Goal: Task Accomplishment & Management: Use online tool/utility

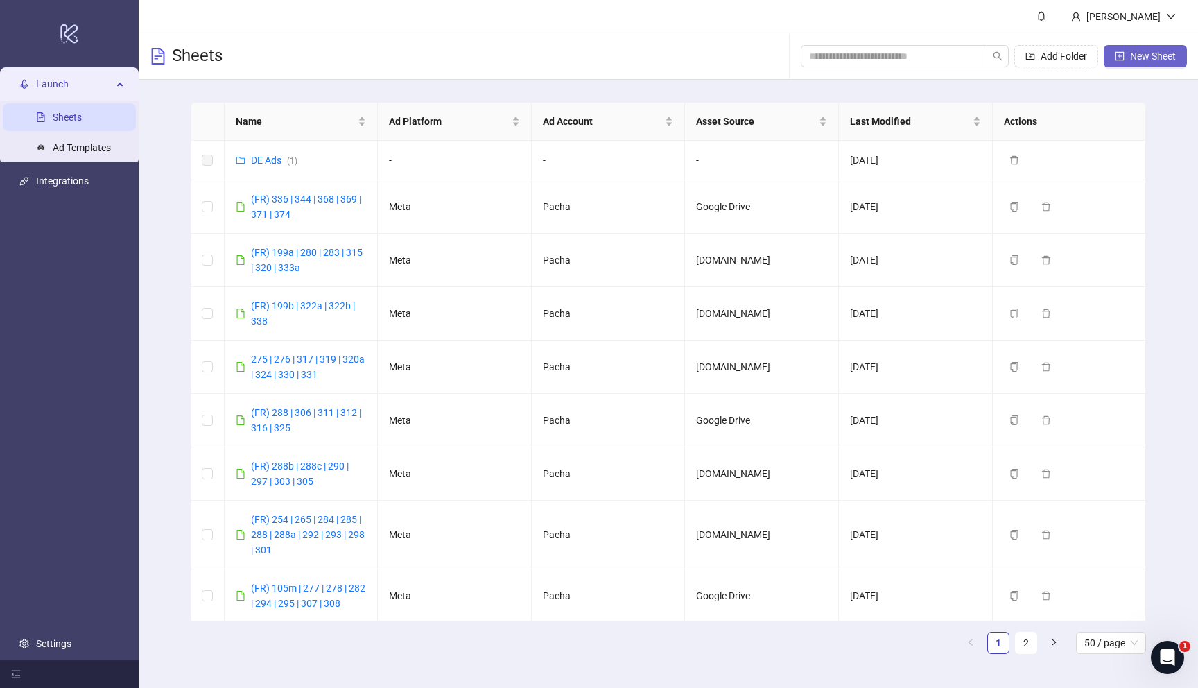
click at [1149, 58] on span "New Sheet" at bounding box center [1153, 56] width 46 height 11
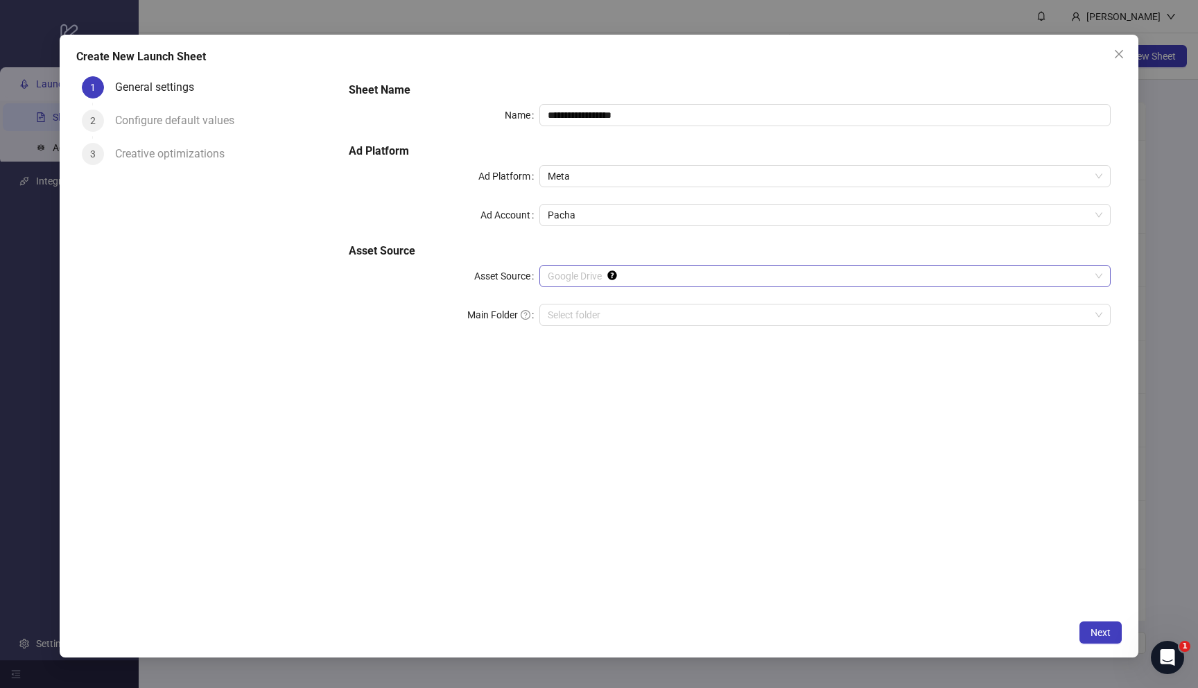
click at [672, 274] on span "Google Drive" at bounding box center [825, 275] width 555 height 21
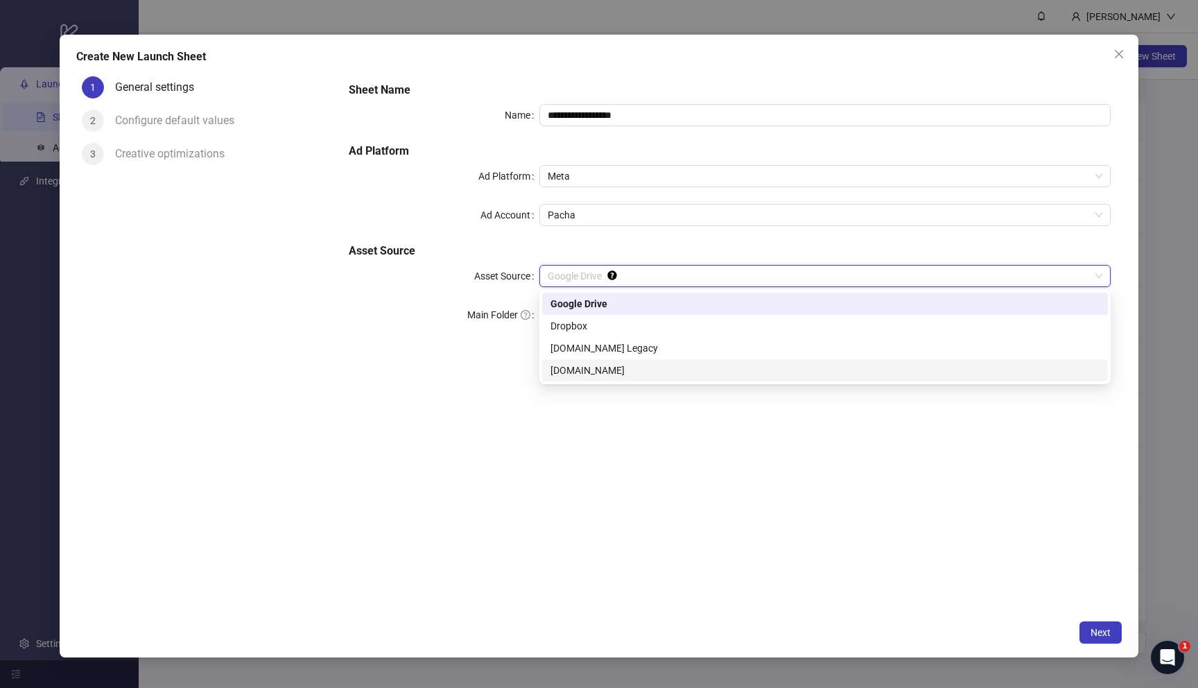
click at [634, 371] on div "Frame.io" at bounding box center [824, 370] width 549 height 15
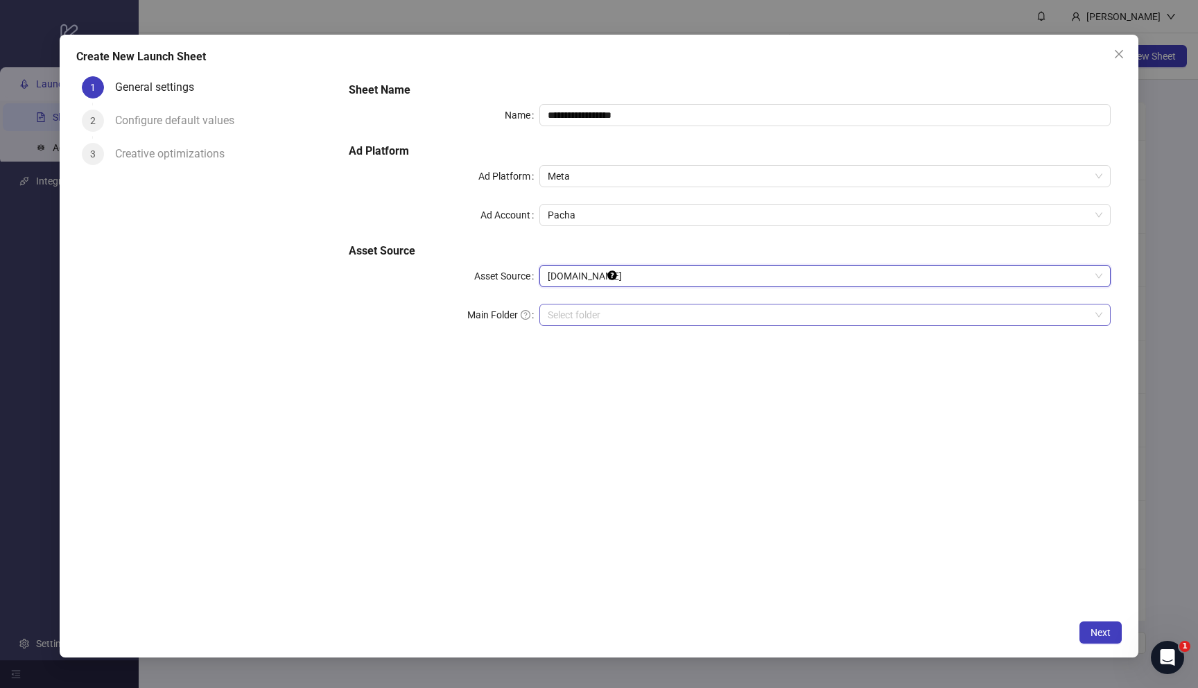
click at [680, 311] on input "search" at bounding box center [819, 314] width 542 height 21
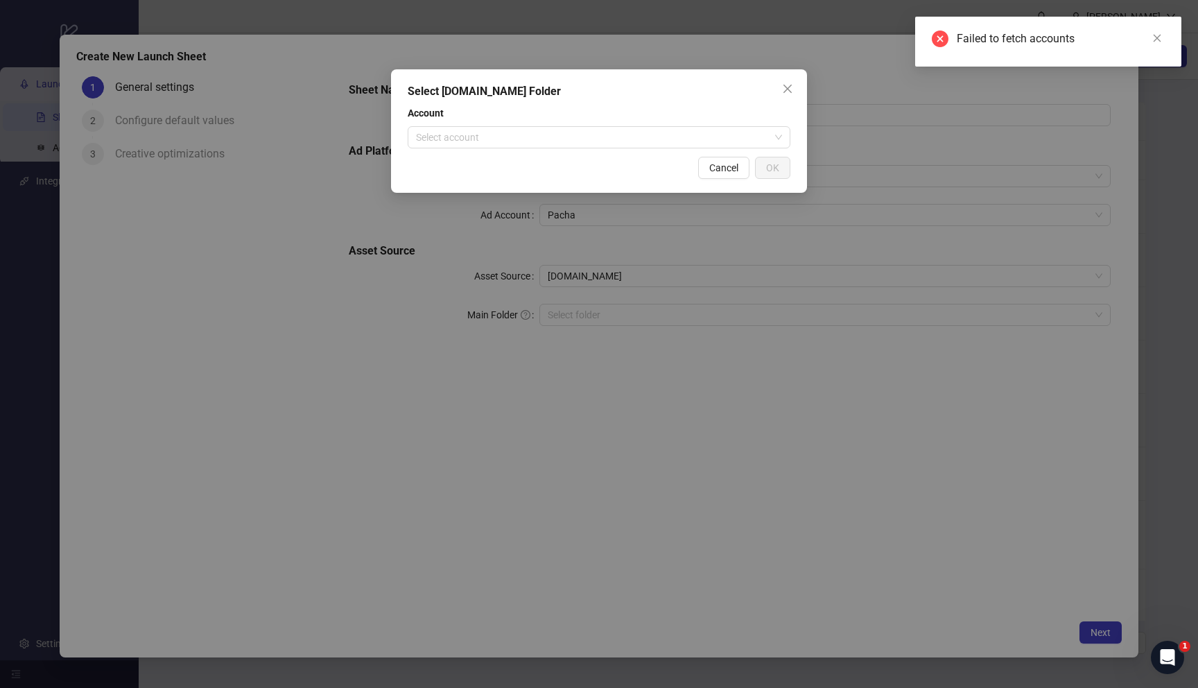
click at [674, 123] on div "Account Select account" at bounding box center [599, 126] width 383 height 43
click at [661, 150] on div "Select Frame.io Folder Account Select account Cancel OK" at bounding box center [599, 130] width 416 height 123
click at [661, 139] on input "search" at bounding box center [593, 137] width 354 height 21
click at [662, 139] on input "search" at bounding box center [593, 137] width 354 height 21
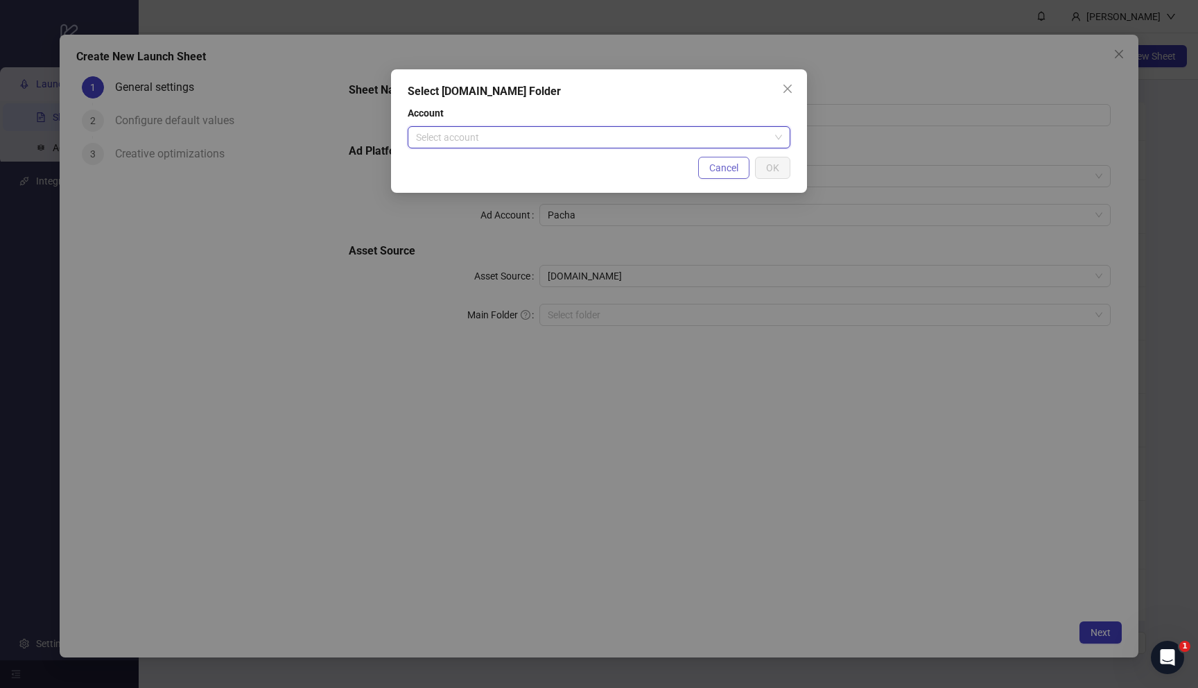
click at [719, 164] on span "Cancel" at bounding box center [723, 167] width 29 height 11
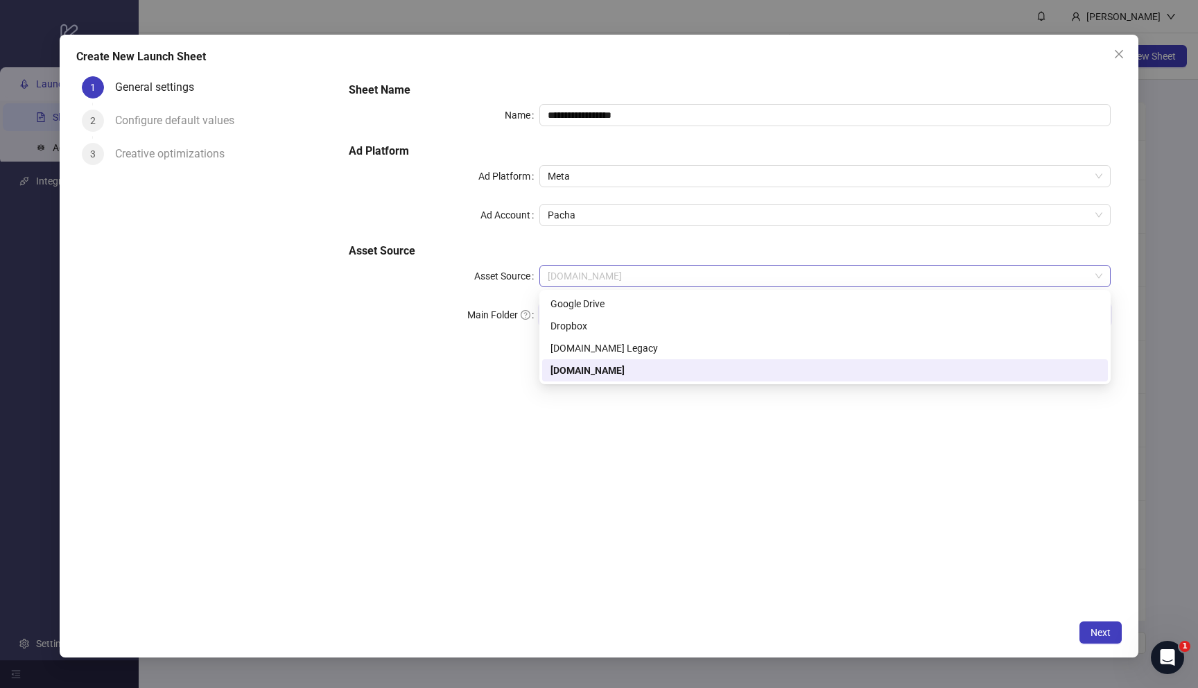
click at [674, 275] on span "Frame.io" at bounding box center [825, 275] width 555 height 21
click at [636, 307] on div "Google Drive" at bounding box center [824, 303] width 549 height 15
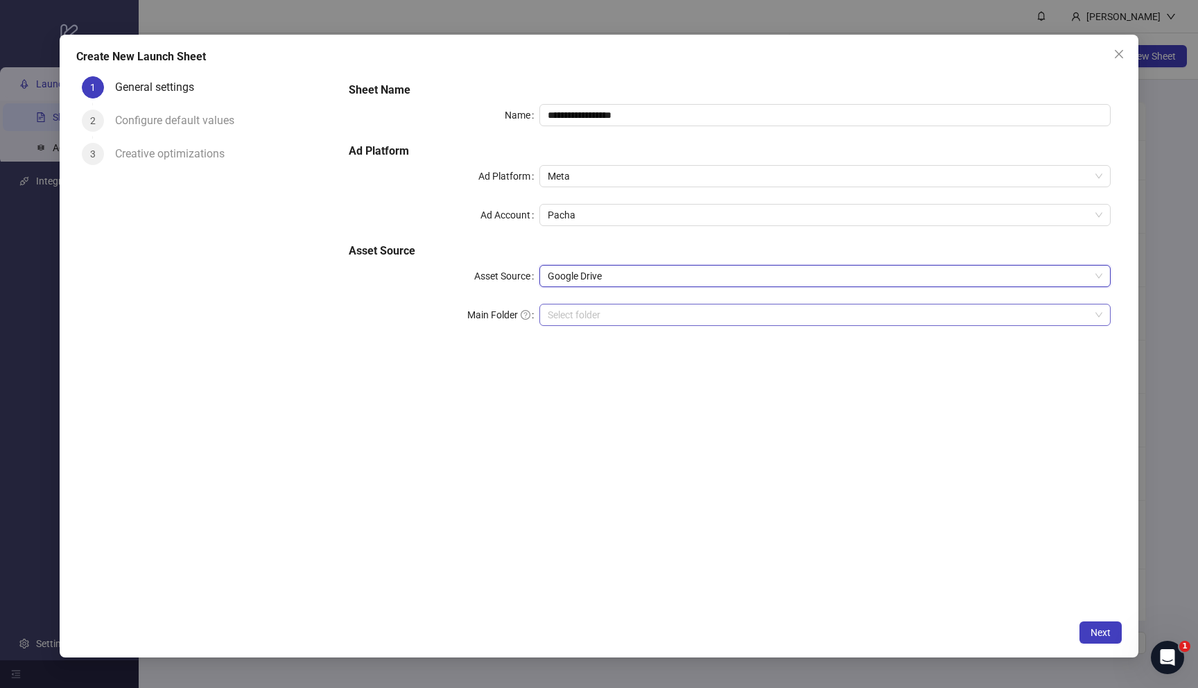
click at [634, 313] on input "Main Folder" at bounding box center [819, 314] width 542 height 21
click at [636, 313] on input "Main Folder" at bounding box center [819, 314] width 542 height 21
click at [667, 109] on input "**********" at bounding box center [824, 115] width 571 height 22
type input "**********"
click at [1093, 632] on span "Next" at bounding box center [1100, 632] width 20 height 11
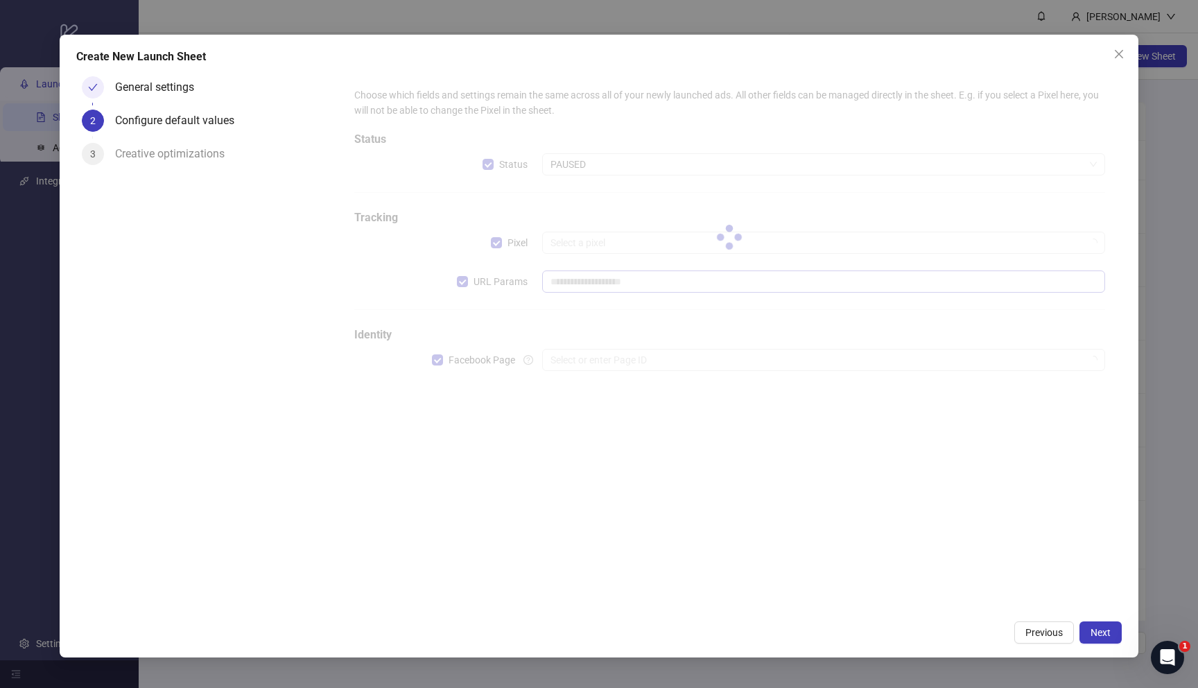
type input "**********"
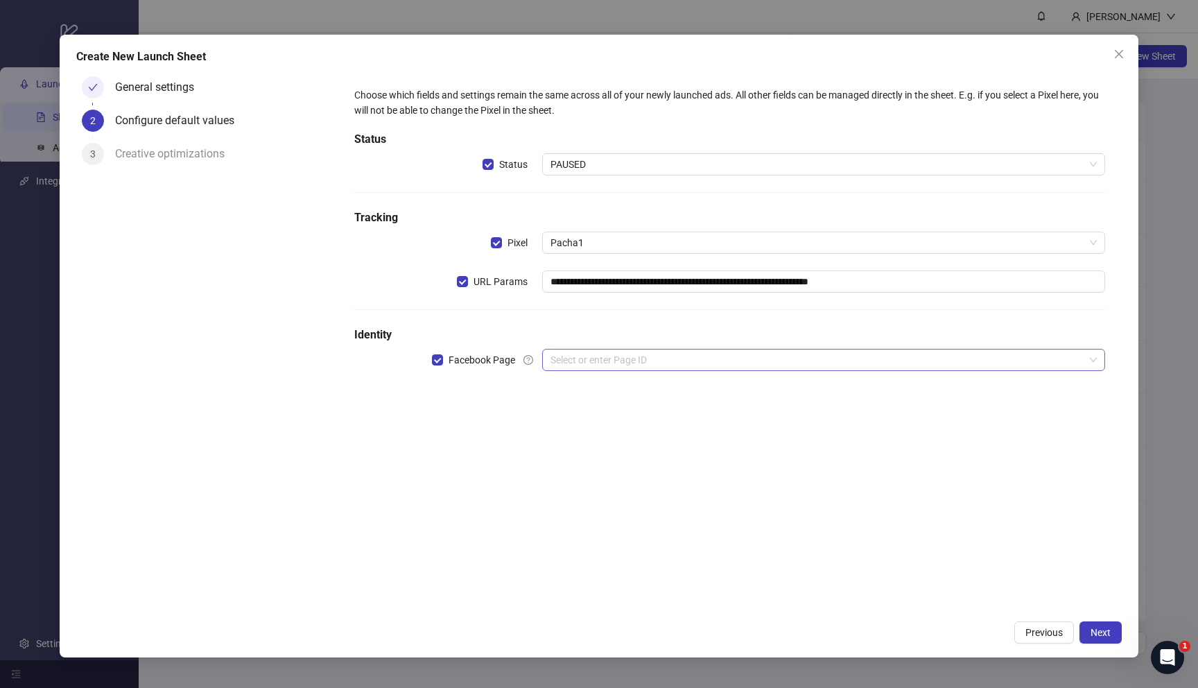
click at [636, 356] on input "search" at bounding box center [817, 359] width 534 height 21
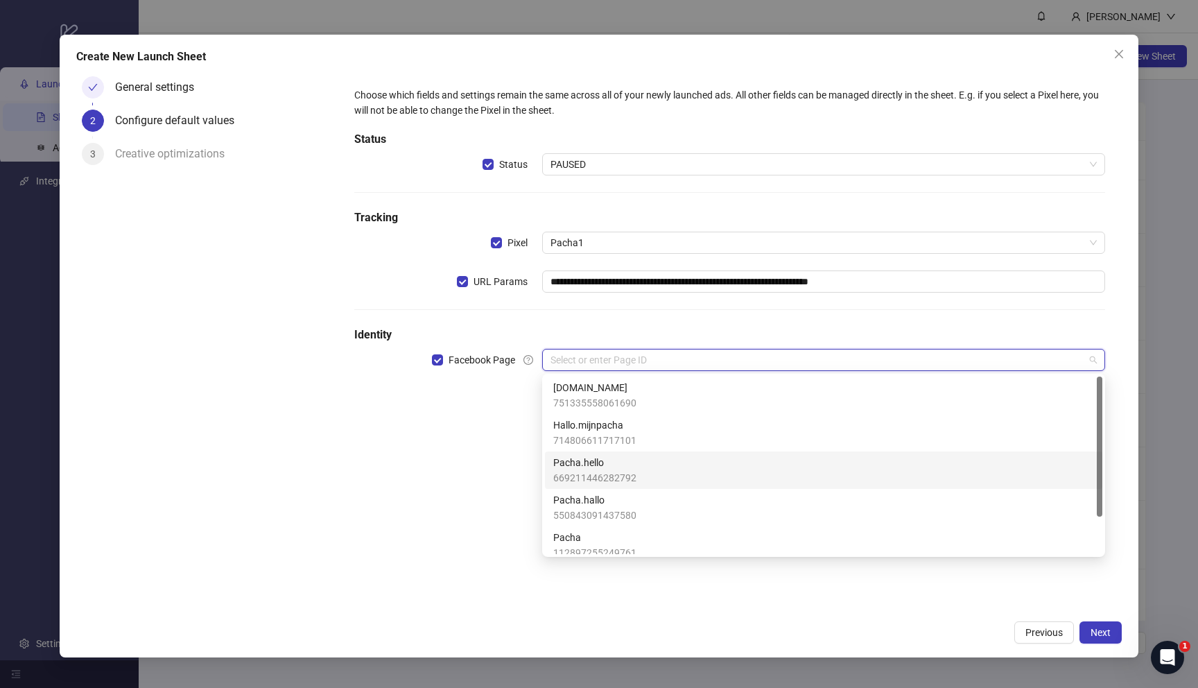
scroll to position [20, 0]
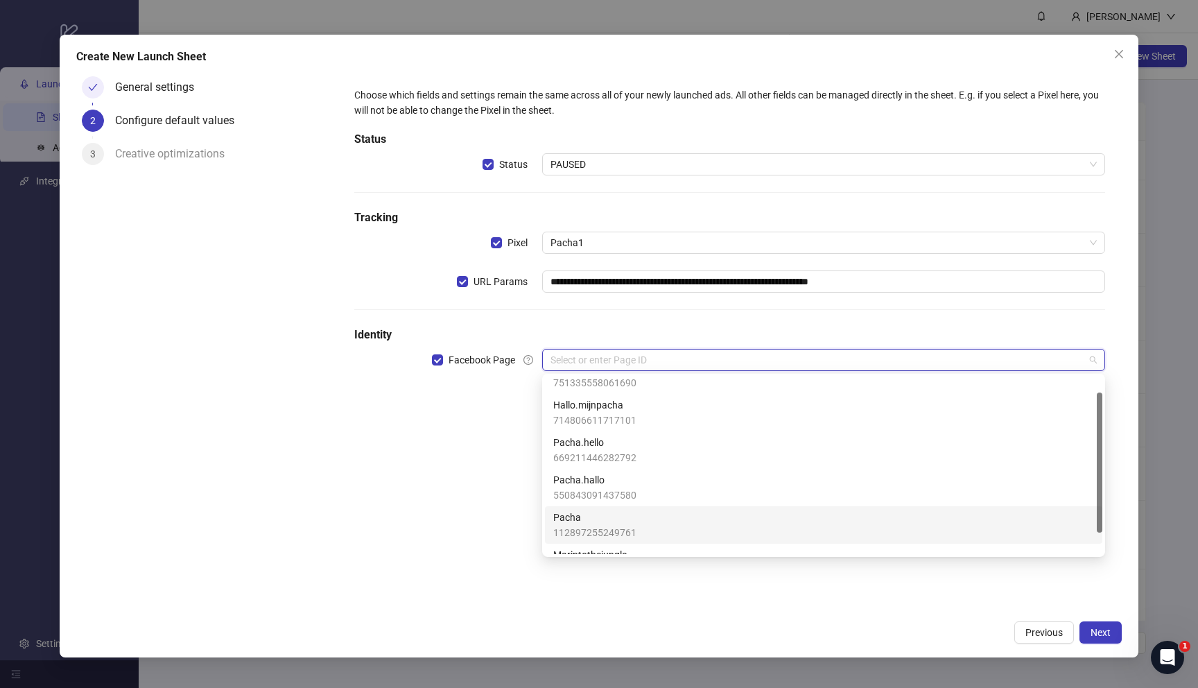
click at [664, 521] on div "Pacha 112897255249761" at bounding box center [823, 524] width 541 height 30
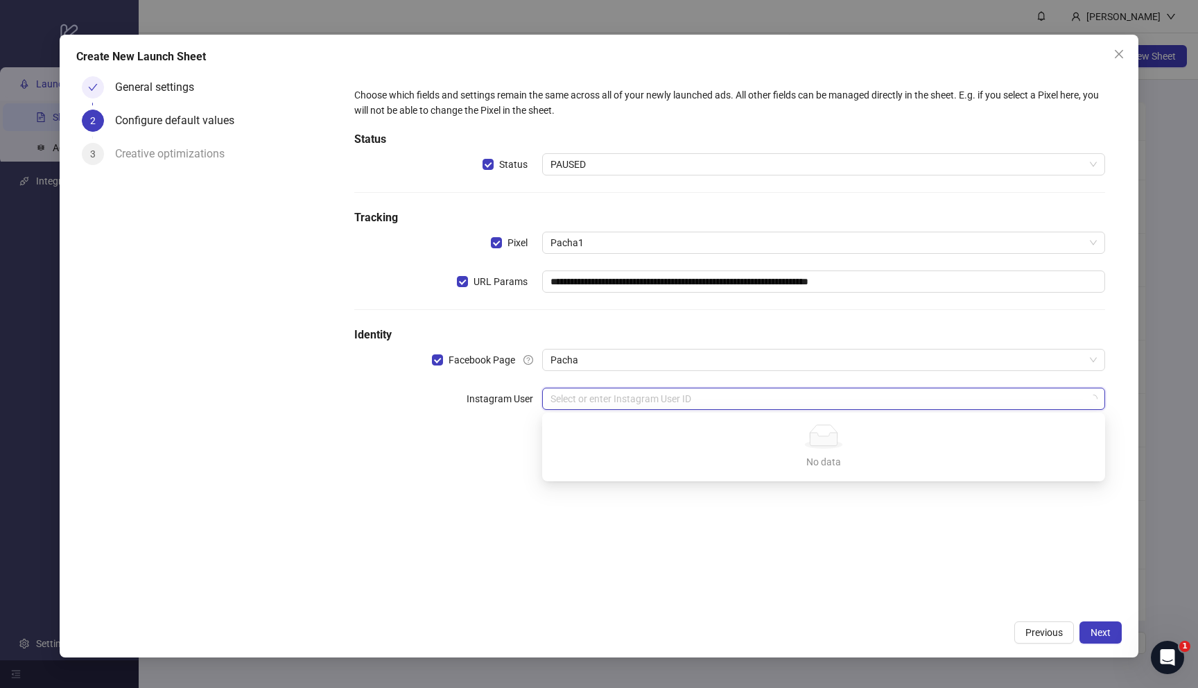
click at [654, 390] on input "search" at bounding box center [817, 398] width 534 height 21
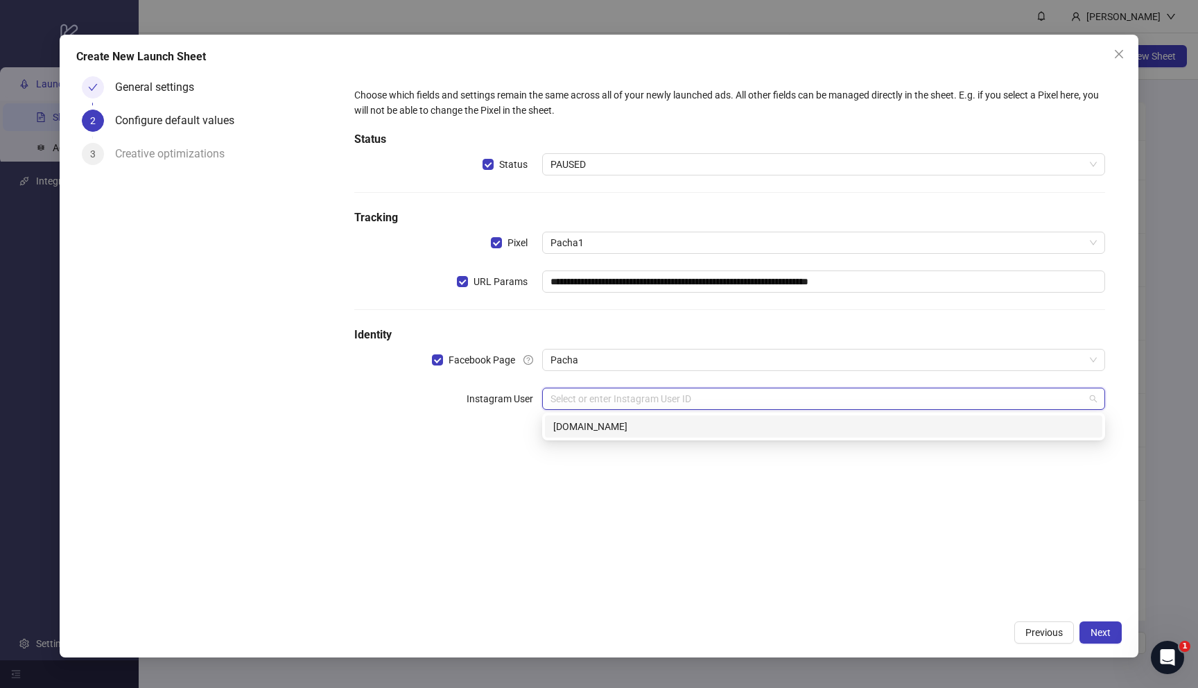
click at [662, 428] on div "[DOMAIN_NAME]" at bounding box center [823, 426] width 541 height 15
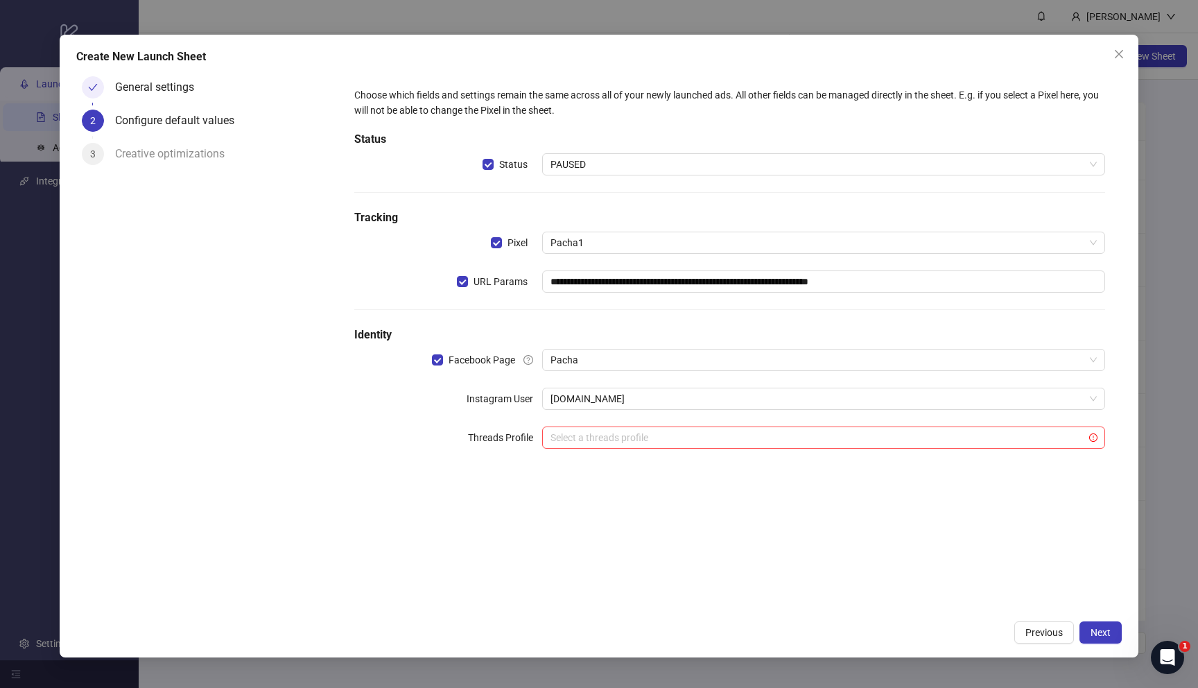
click at [356, 456] on div "**********" at bounding box center [729, 276] width 761 height 389
click at [1095, 627] on span "Next" at bounding box center [1100, 632] width 20 height 11
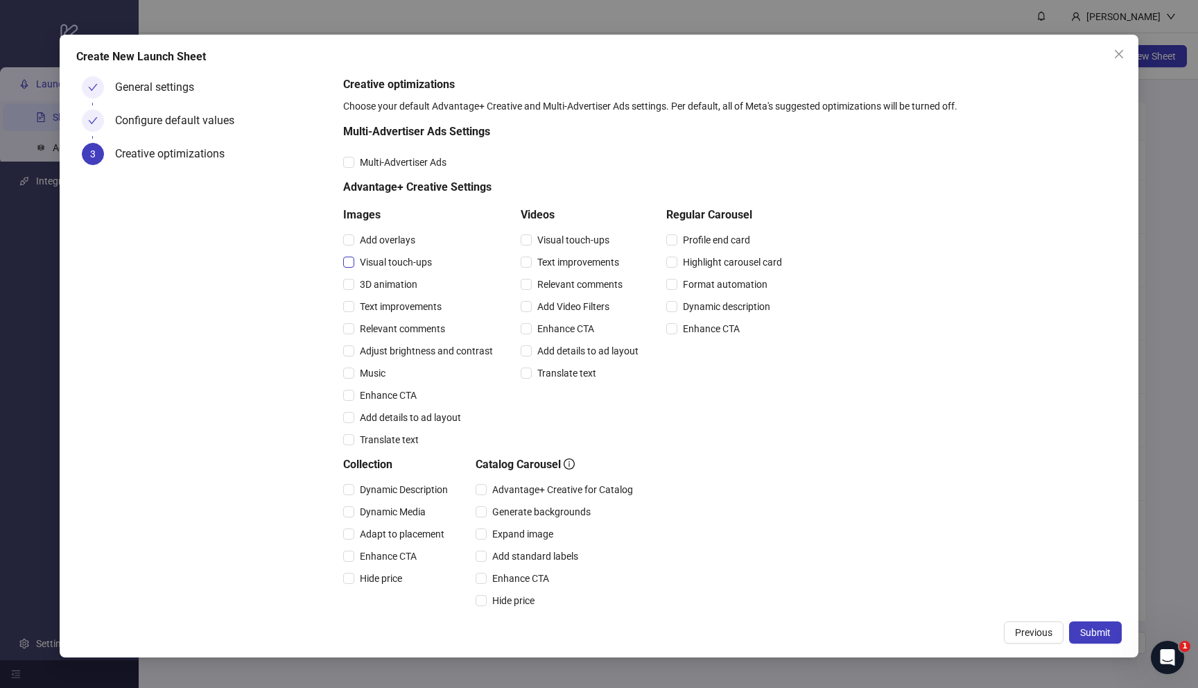
click at [409, 263] on span "Visual touch-ups" at bounding box center [395, 261] width 83 height 15
drag, startPoint x: 414, startPoint y: 324, endPoint x: 530, endPoint y: 299, distance: 118.4
click at [414, 324] on span "Relevant comments" at bounding box center [402, 328] width 96 height 15
click at [555, 239] on span "Visual touch-ups" at bounding box center [573, 239] width 83 height 15
click at [565, 286] on span "Relevant comments" at bounding box center [580, 284] width 96 height 15
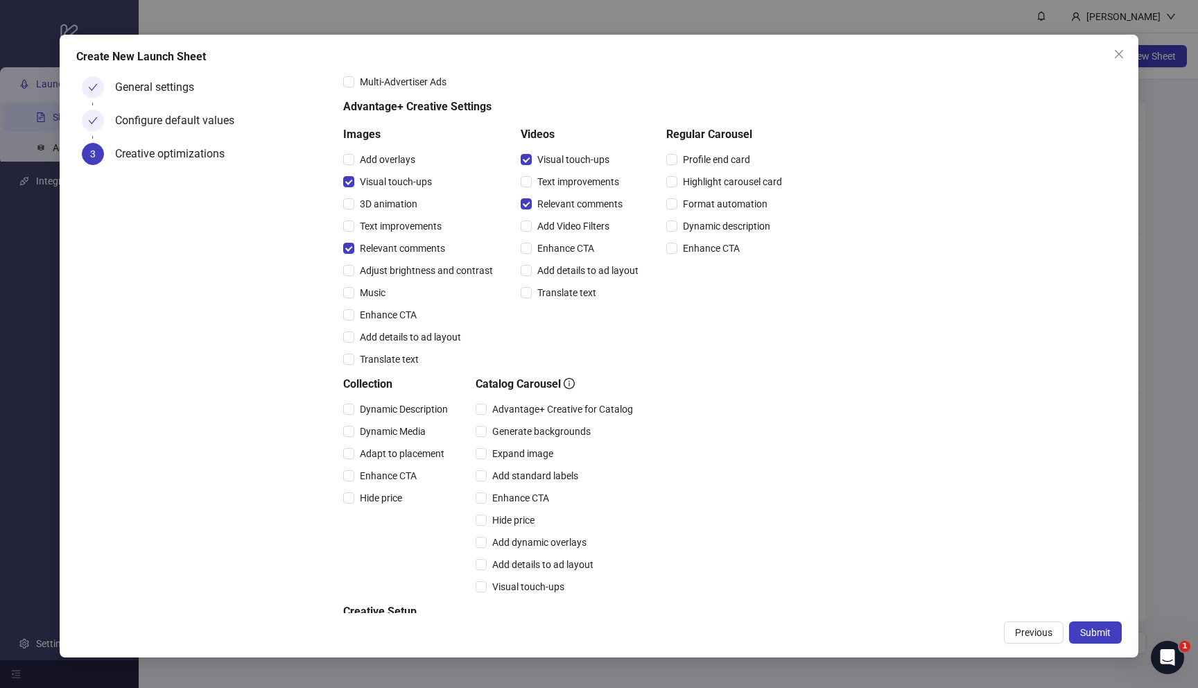
scroll to position [0, 0]
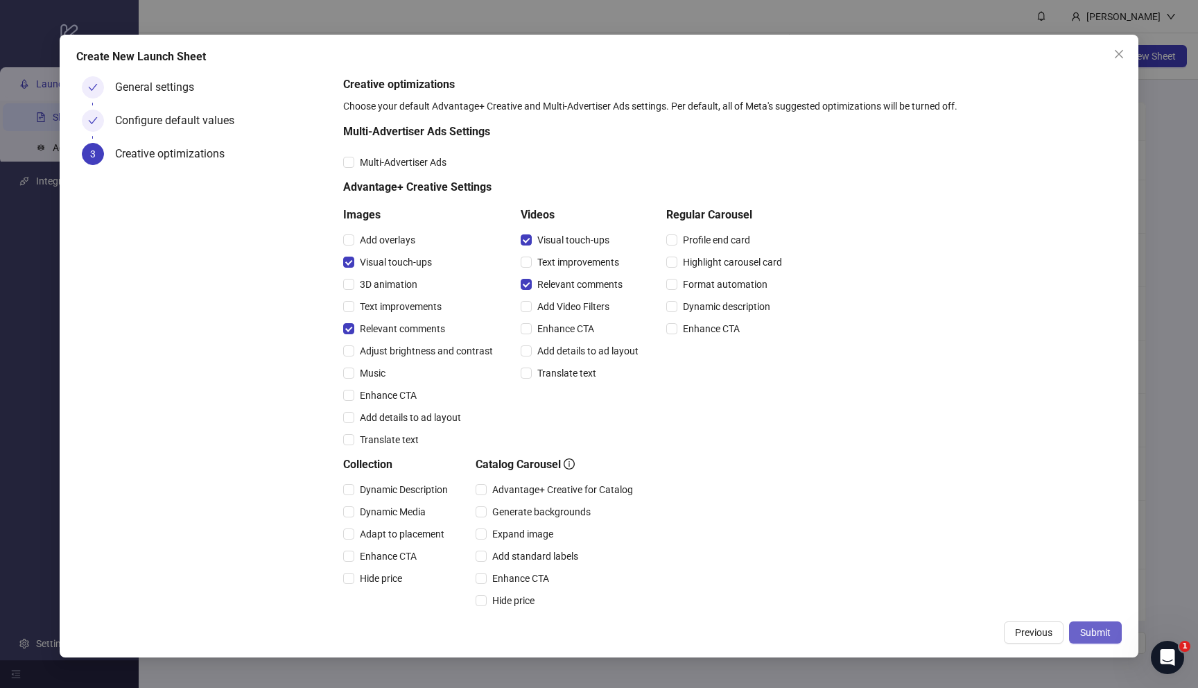
click at [1081, 630] on span "Submit" at bounding box center [1095, 632] width 30 height 11
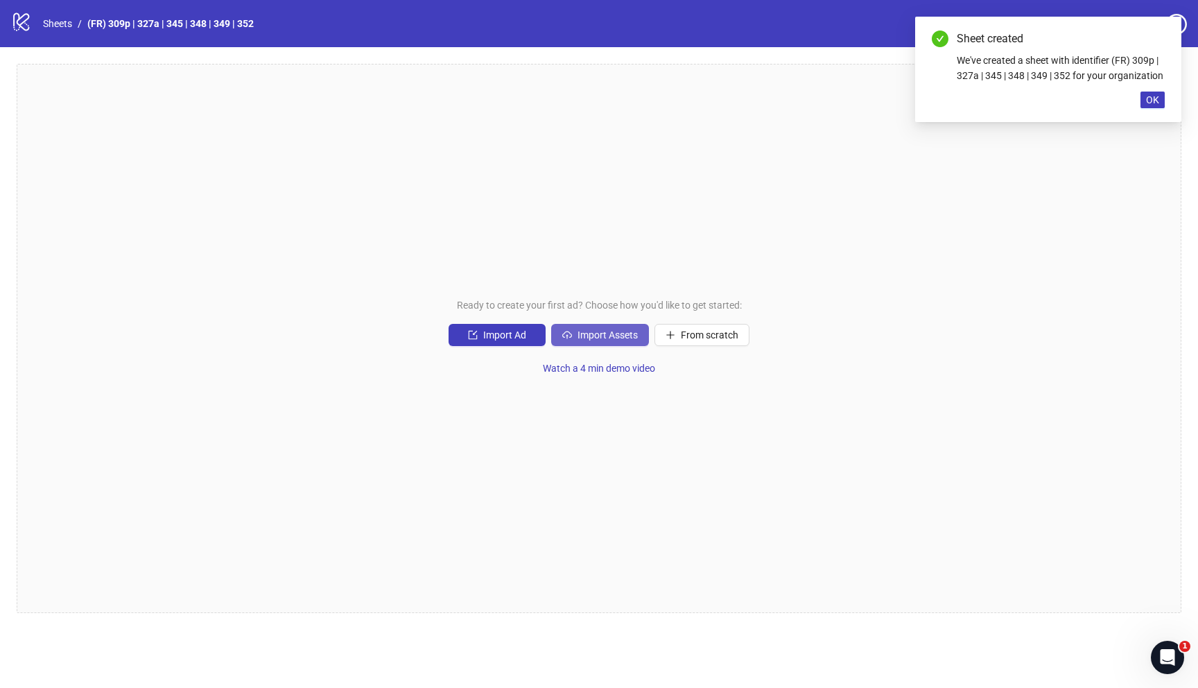
click at [584, 340] on span "Import Assets" at bounding box center [607, 334] width 60 height 11
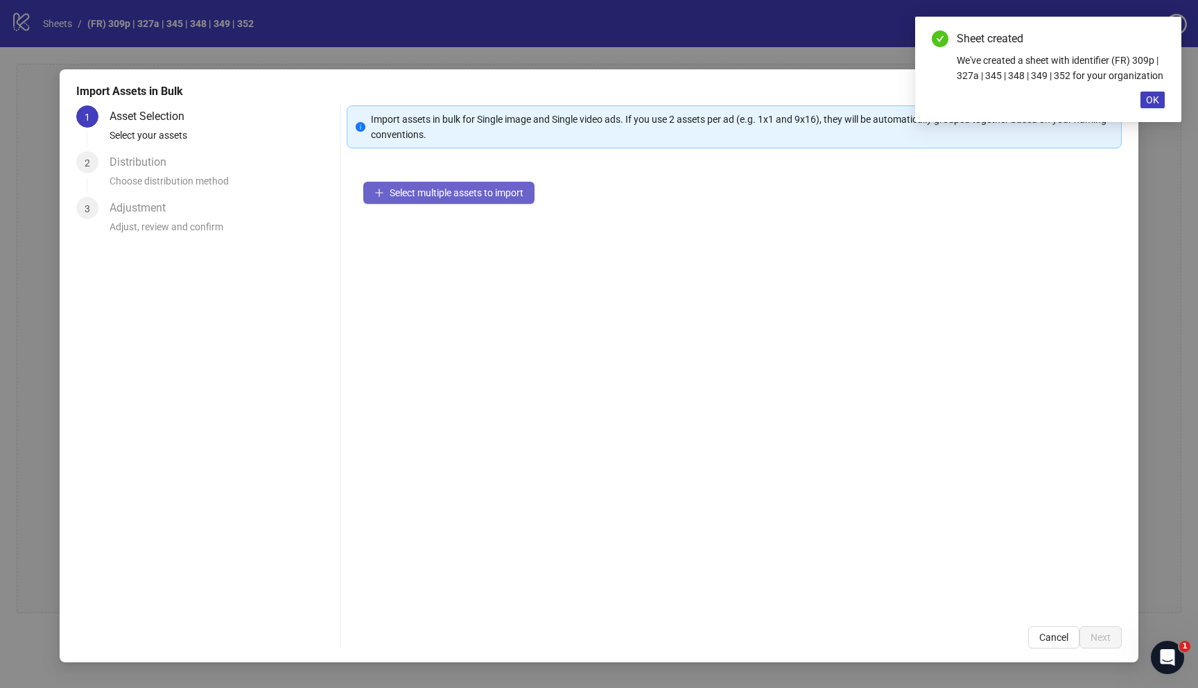
click at [477, 195] on span "Select multiple assets to import" at bounding box center [457, 192] width 134 height 11
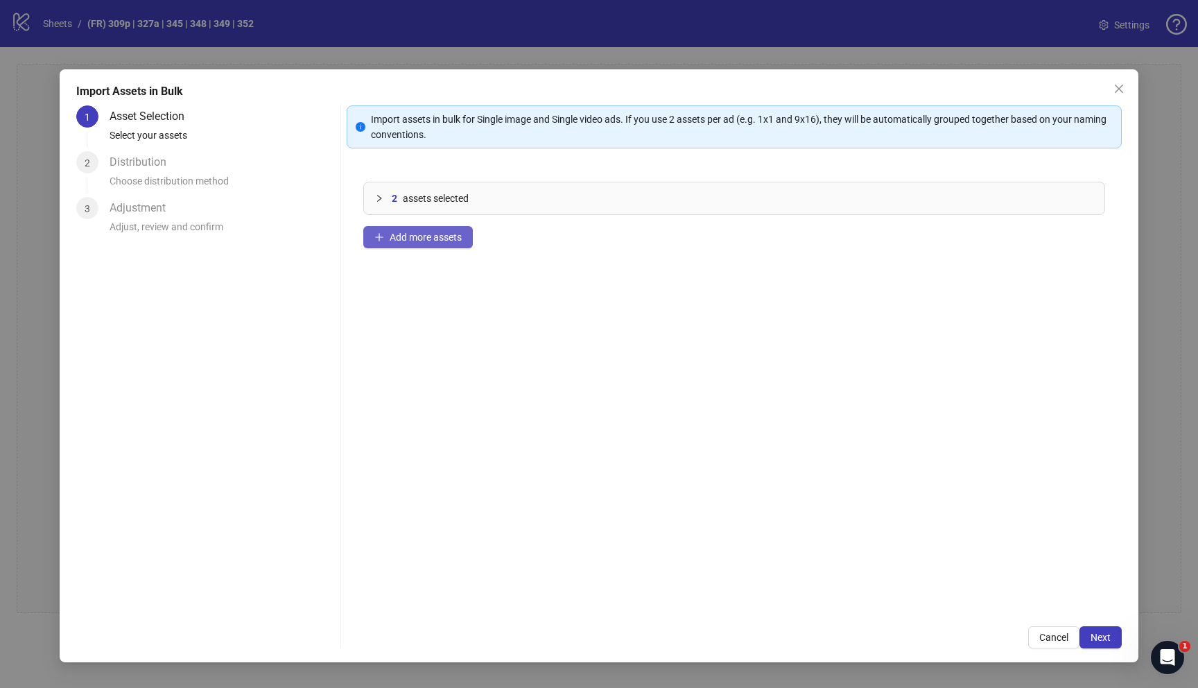
click at [398, 235] on span "Add more assets" at bounding box center [426, 237] width 72 height 11
click at [406, 243] on button "Add more assets" at bounding box center [418, 237] width 110 height 22
click at [410, 229] on button "Add more assets" at bounding box center [418, 237] width 110 height 22
click at [433, 234] on span "Add more assets" at bounding box center [426, 237] width 72 height 11
click at [417, 241] on span "Add more assets" at bounding box center [426, 237] width 72 height 11
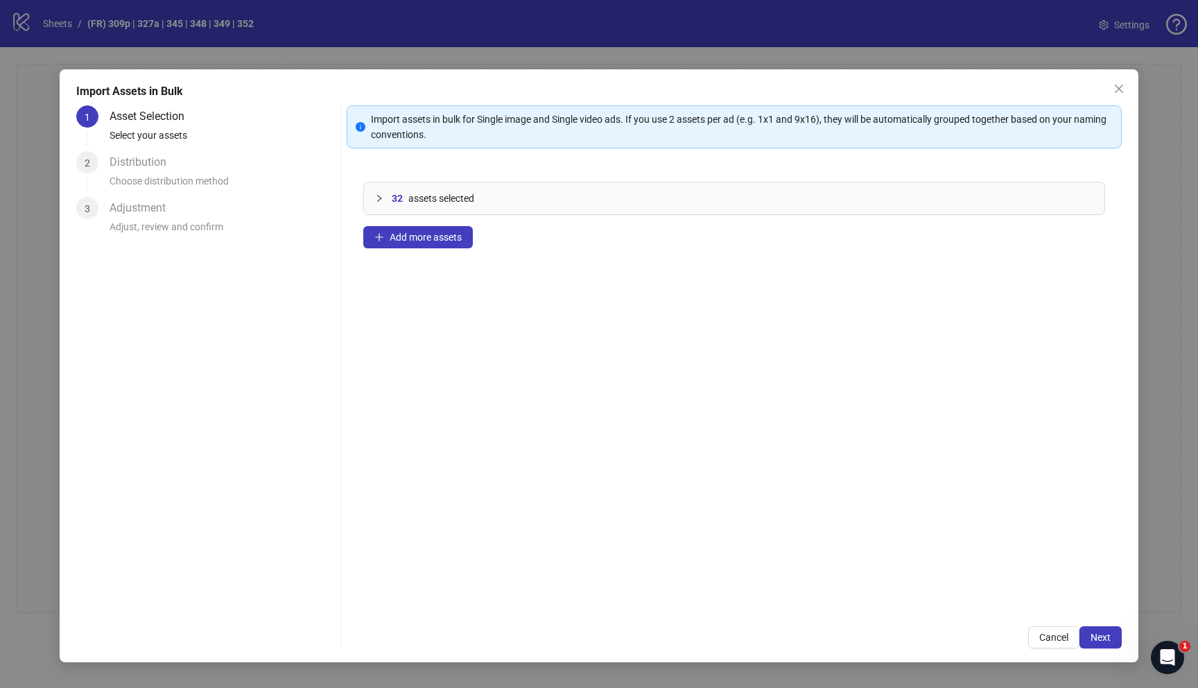
click at [383, 195] on icon "collapsed" at bounding box center [379, 198] width 8 height 8
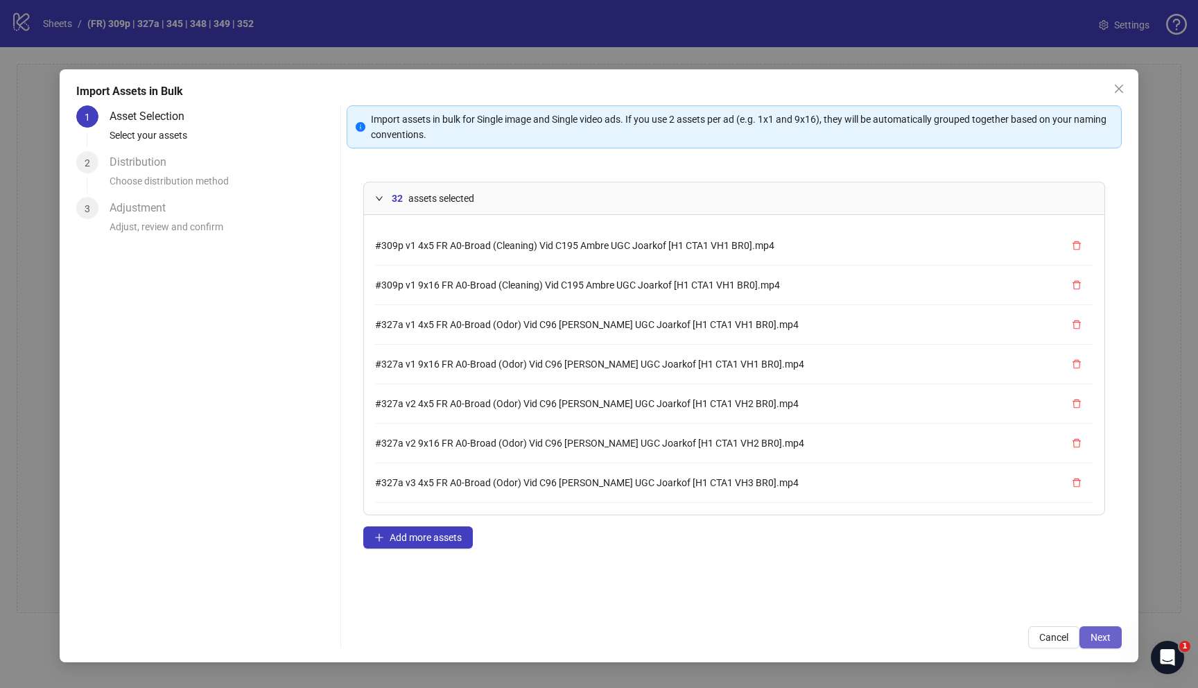
click at [1097, 634] on span "Next" at bounding box center [1100, 636] width 20 height 11
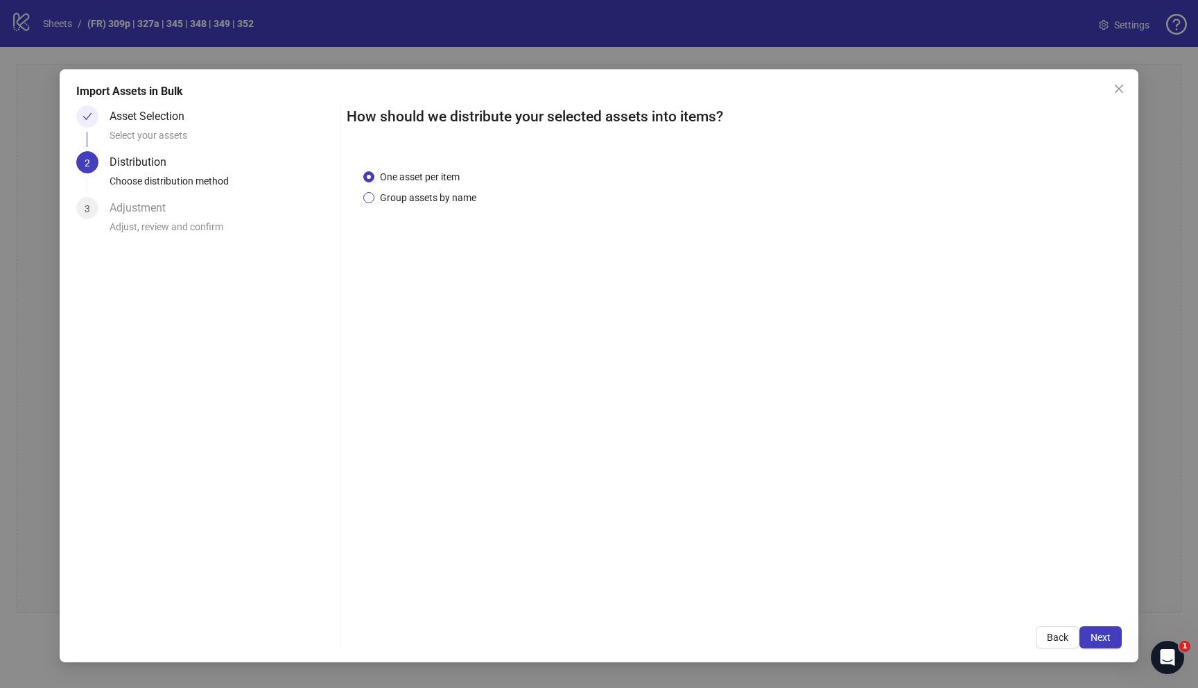
click at [392, 196] on span "Group assets by name" at bounding box center [427, 197] width 107 height 15
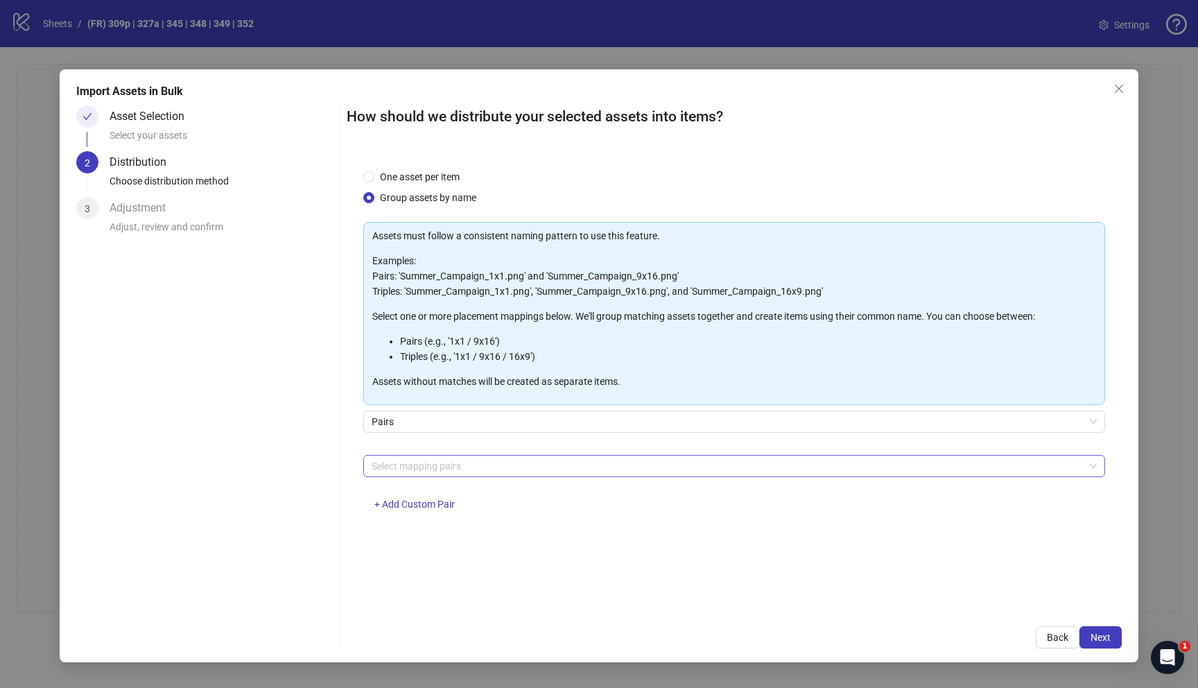
click at [480, 466] on div at bounding box center [727, 465] width 722 height 19
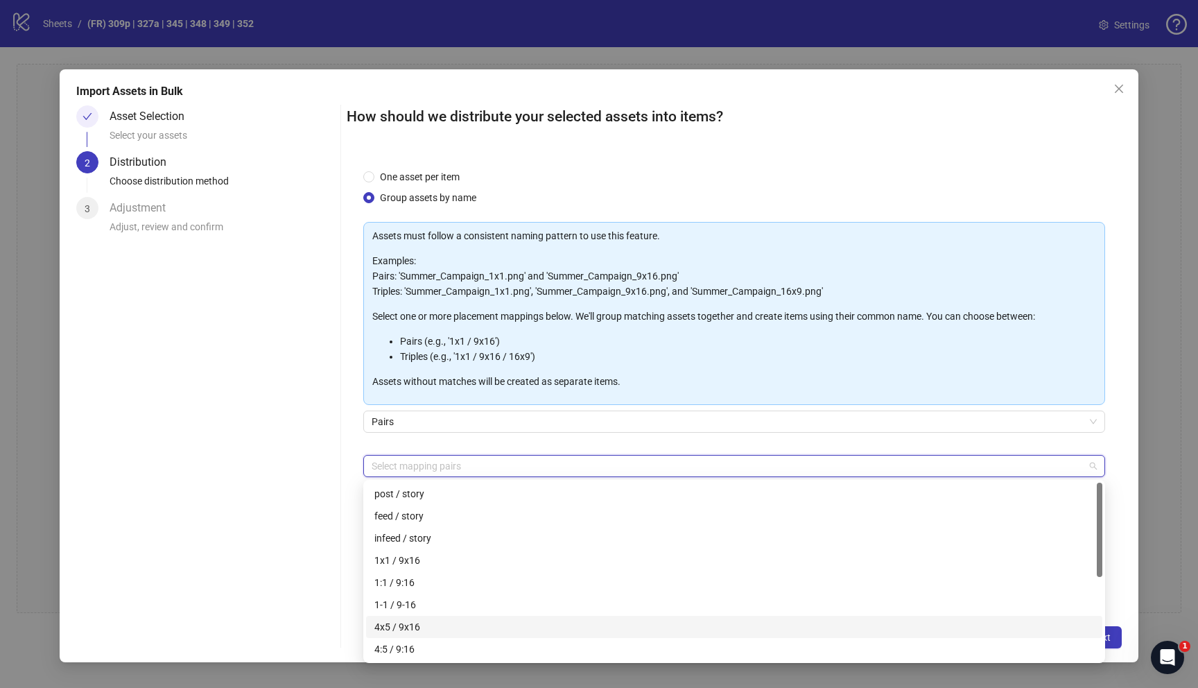
click at [453, 627] on div "4x5 / 9x16" at bounding box center [733, 626] width 719 height 15
click at [242, 499] on div "Asset Selection Select your assets 2 Distribution Choose distribution method 3 …" at bounding box center [205, 376] width 259 height 543
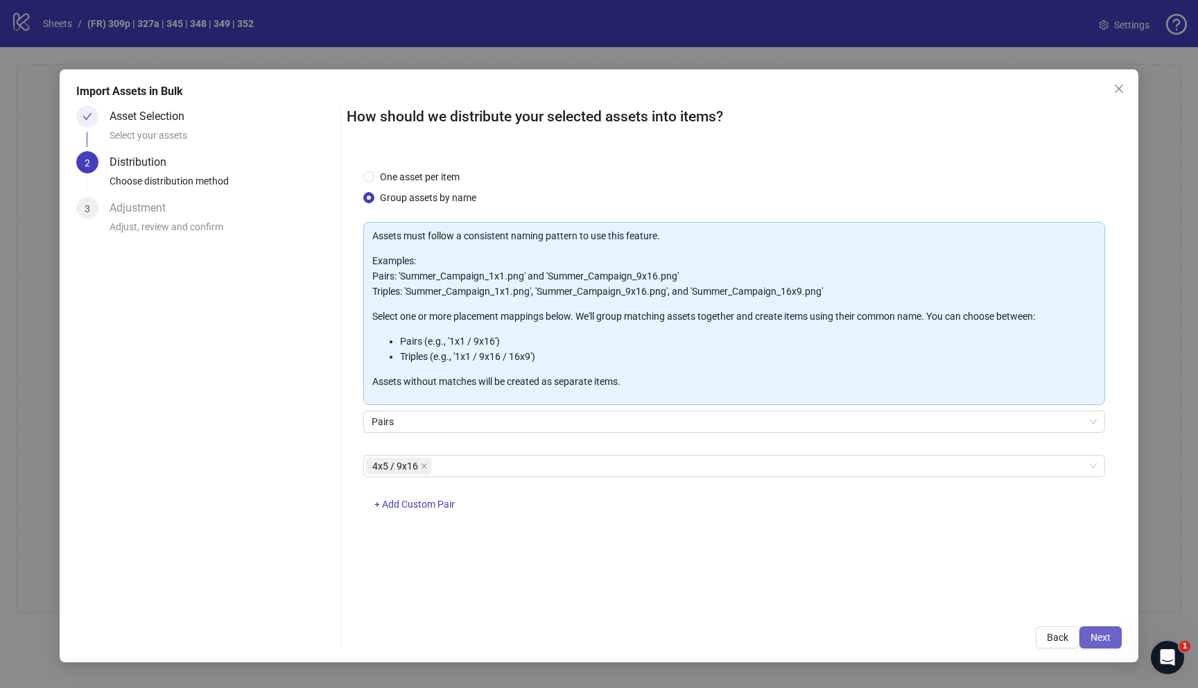
click at [1099, 634] on span "Next" at bounding box center [1100, 636] width 20 height 11
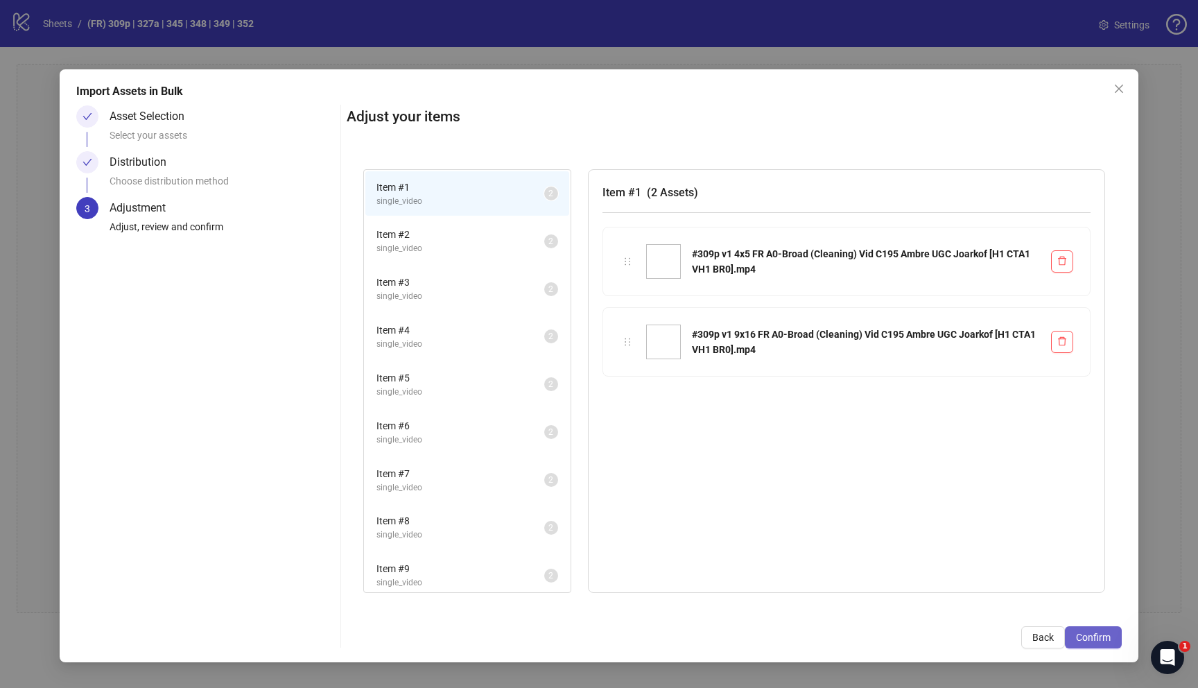
click at [1094, 636] on span "Confirm" at bounding box center [1093, 636] width 35 height 11
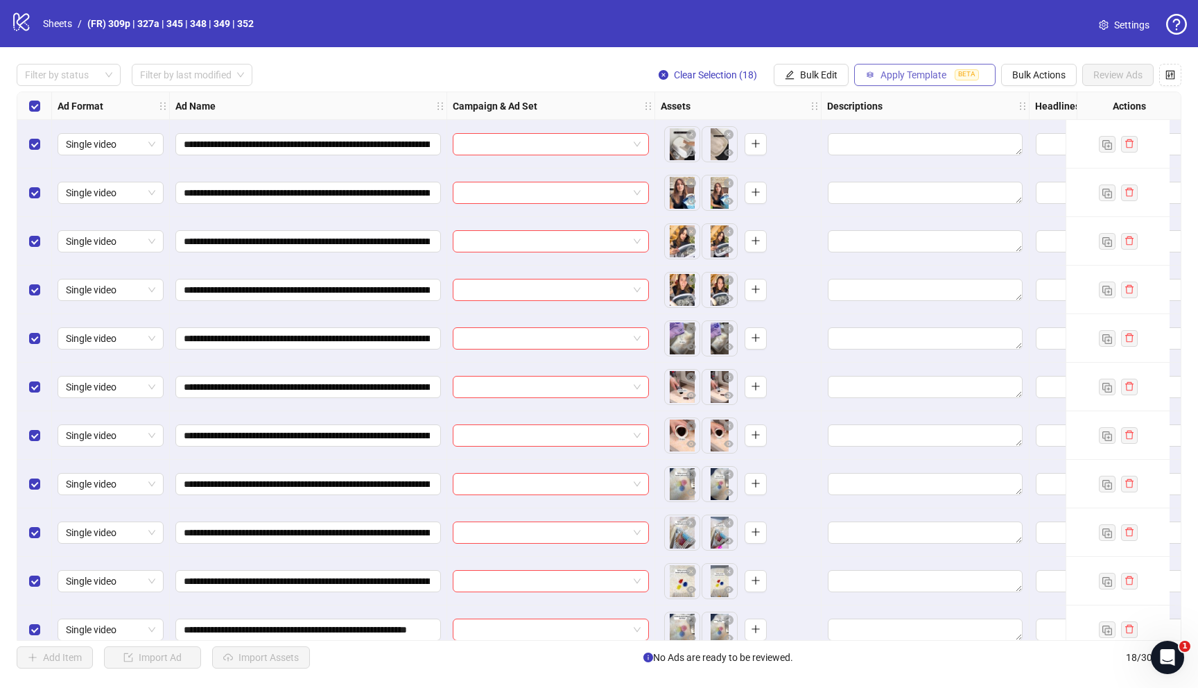
click at [911, 76] on span "Apply Template" at bounding box center [913, 74] width 66 height 11
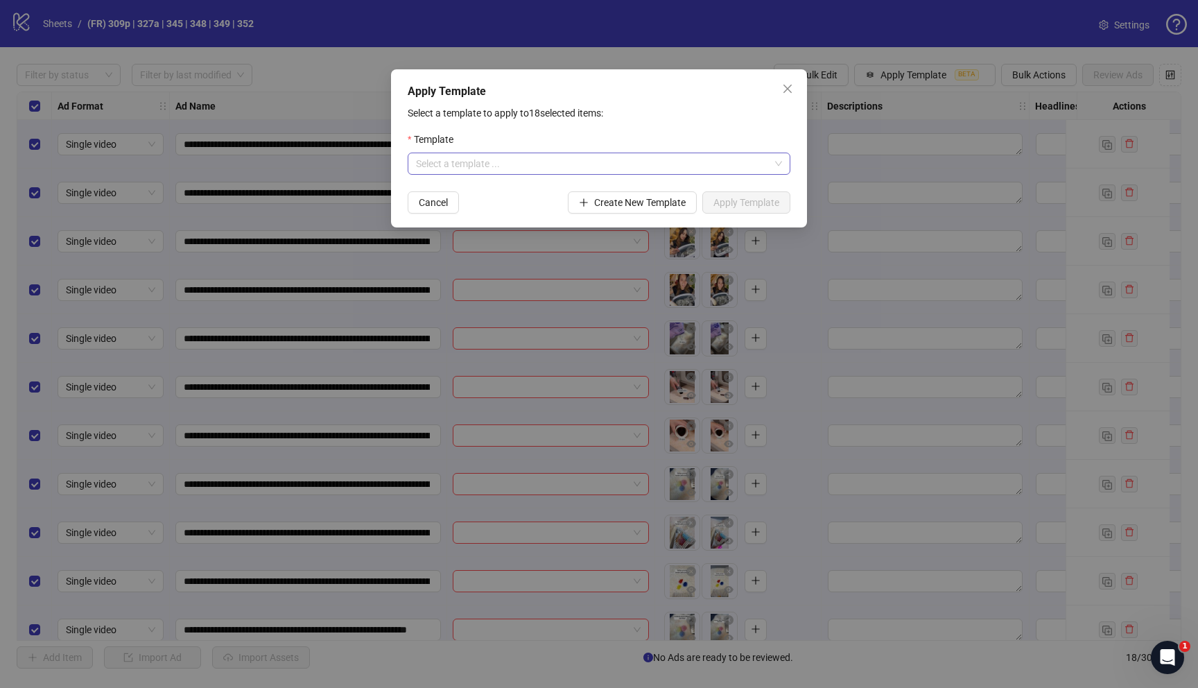
click at [715, 159] on input "search" at bounding box center [593, 163] width 354 height 21
click at [582, 193] on div "Template Pacha FR" at bounding box center [599, 191] width 360 height 15
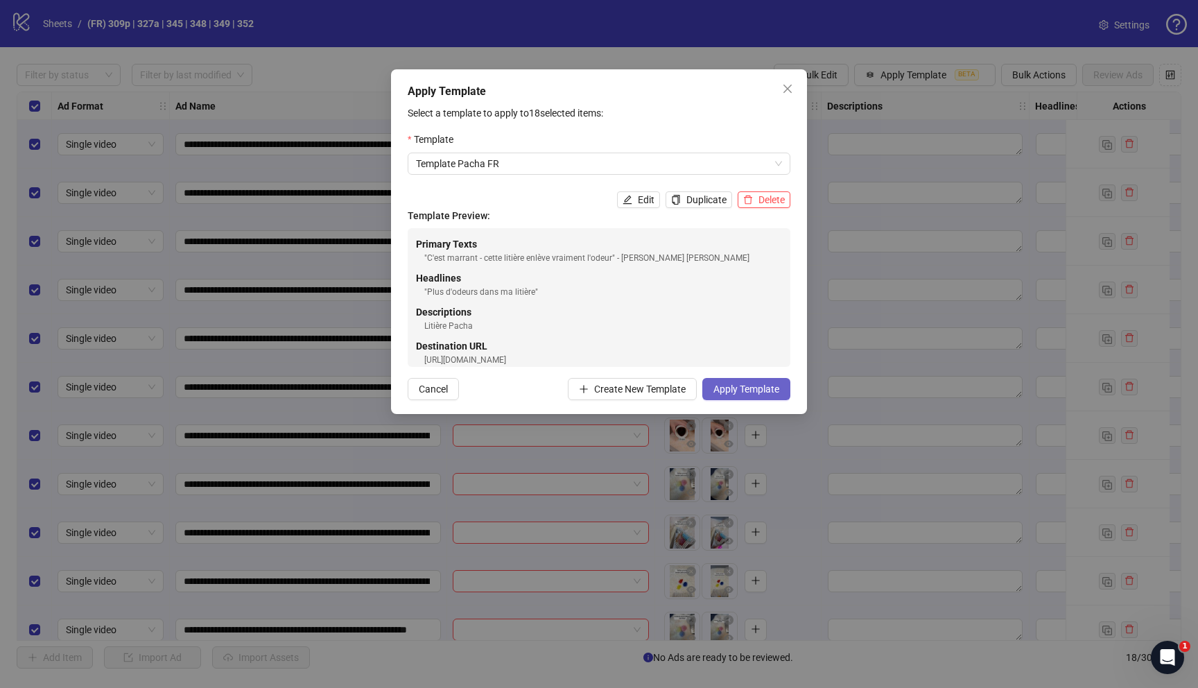
click at [740, 390] on span "Apply Template" at bounding box center [746, 388] width 66 height 11
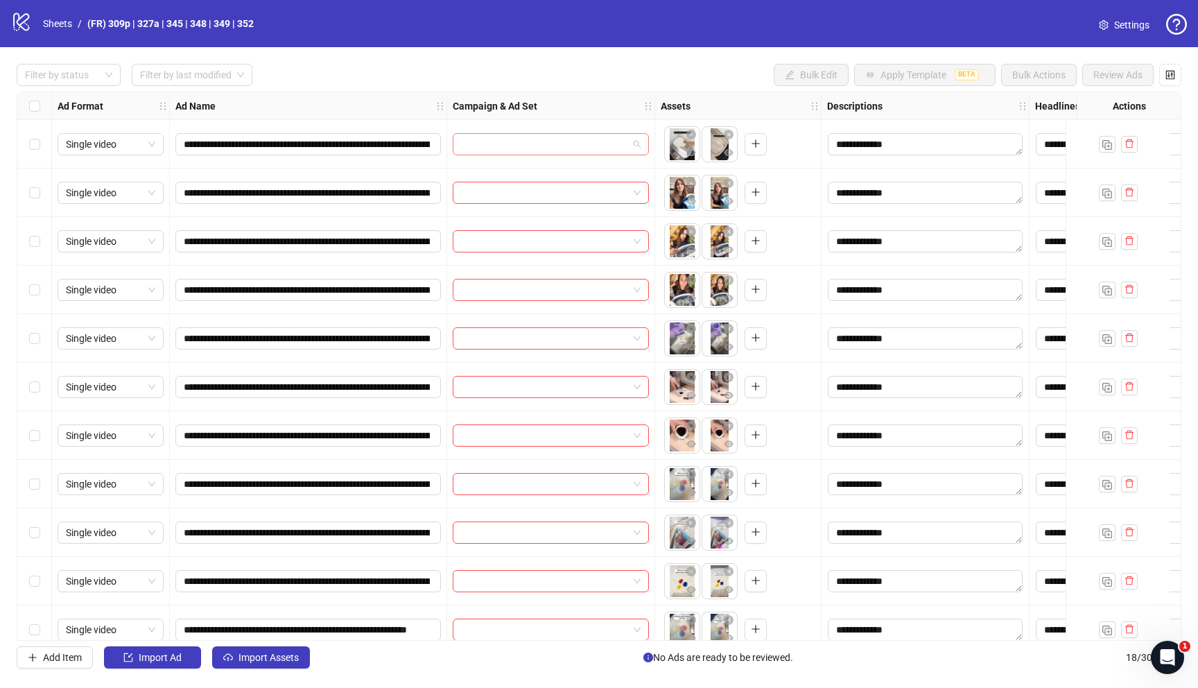
click at [629, 146] on span at bounding box center [551, 144] width 180 height 21
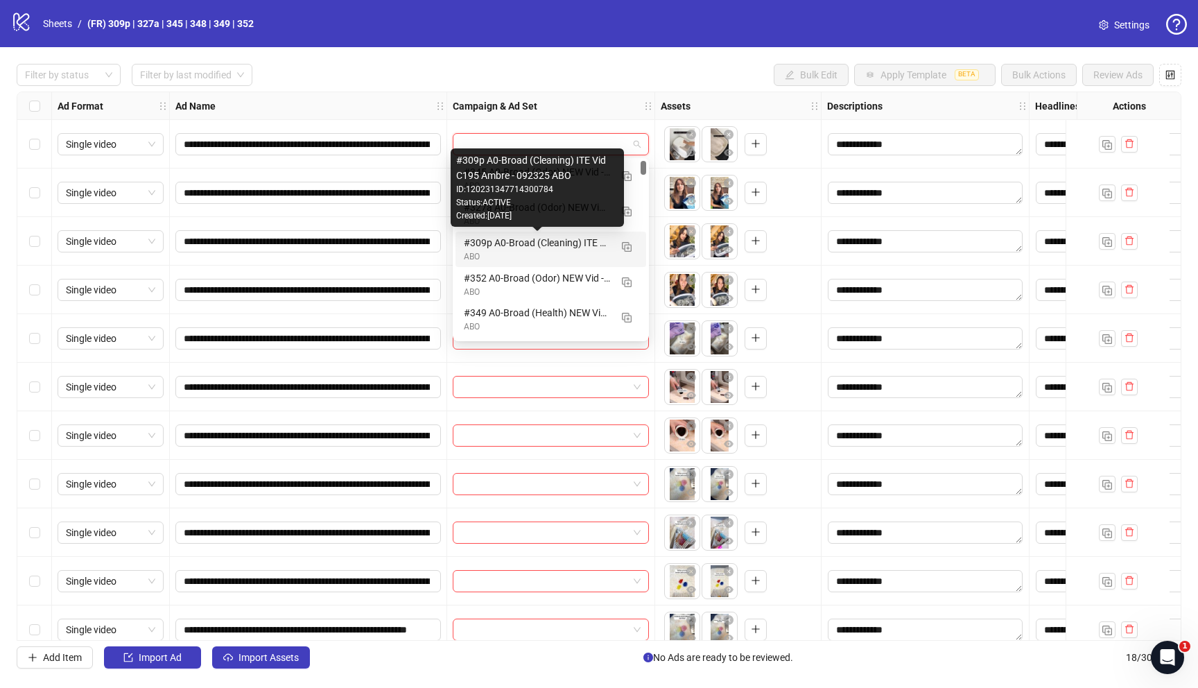
click at [541, 243] on div "#309p A0-Broad (Cleaning) ITE Vid C195 Ambre - 092325 ABO" at bounding box center [537, 242] width 146 height 15
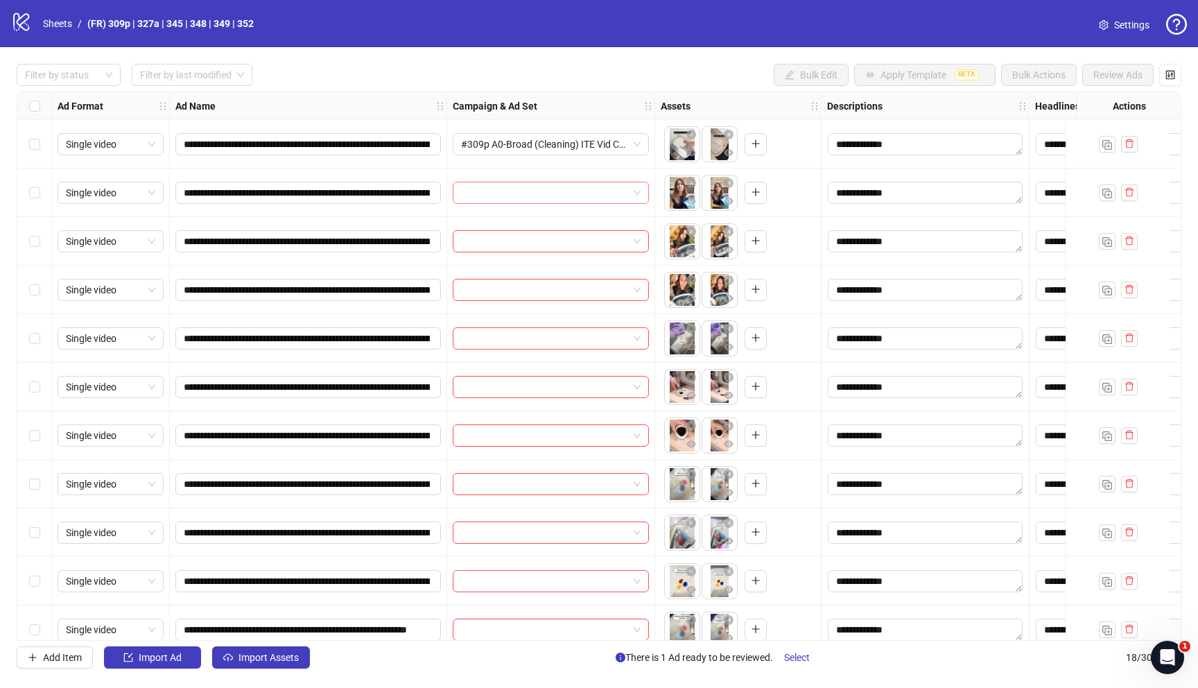
click at [556, 193] on input "search" at bounding box center [544, 192] width 167 height 21
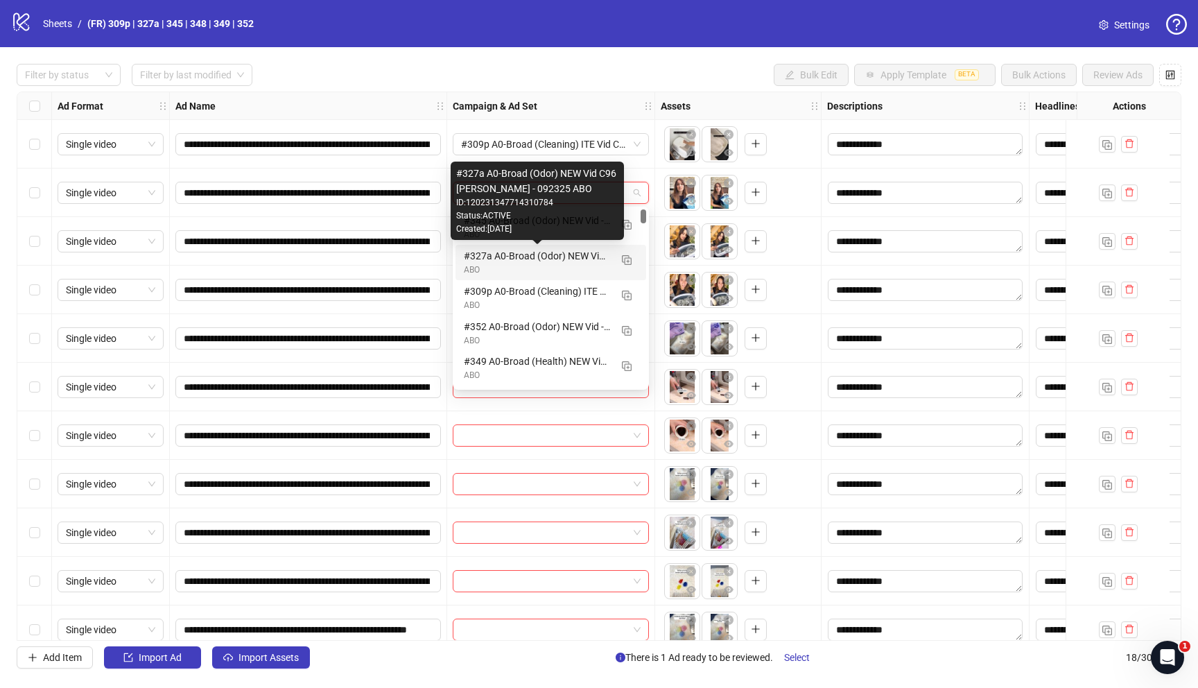
click at [522, 257] on div "#327a A0-Broad (Odor) NEW Vid C96 [PERSON_NAME] - 092325 ABO" at bounding box center [537, 255] width 146 height 15
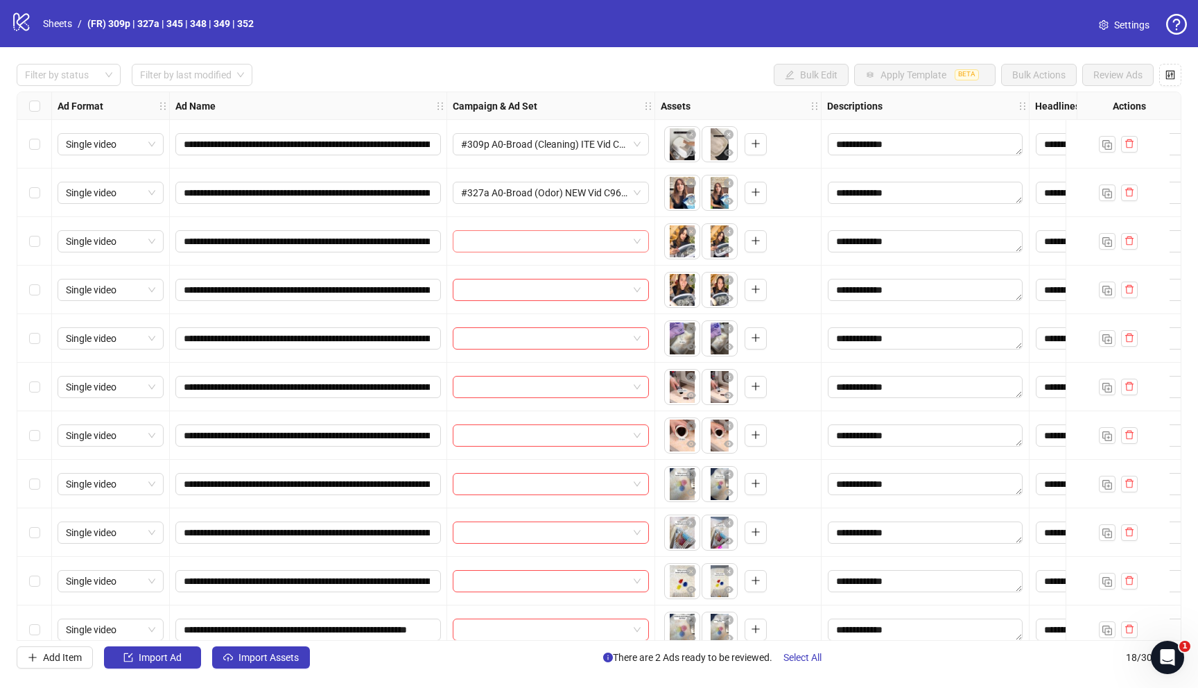
click at [526, 241] on input "search" at bounding box center [544, 241] width 167 height 21
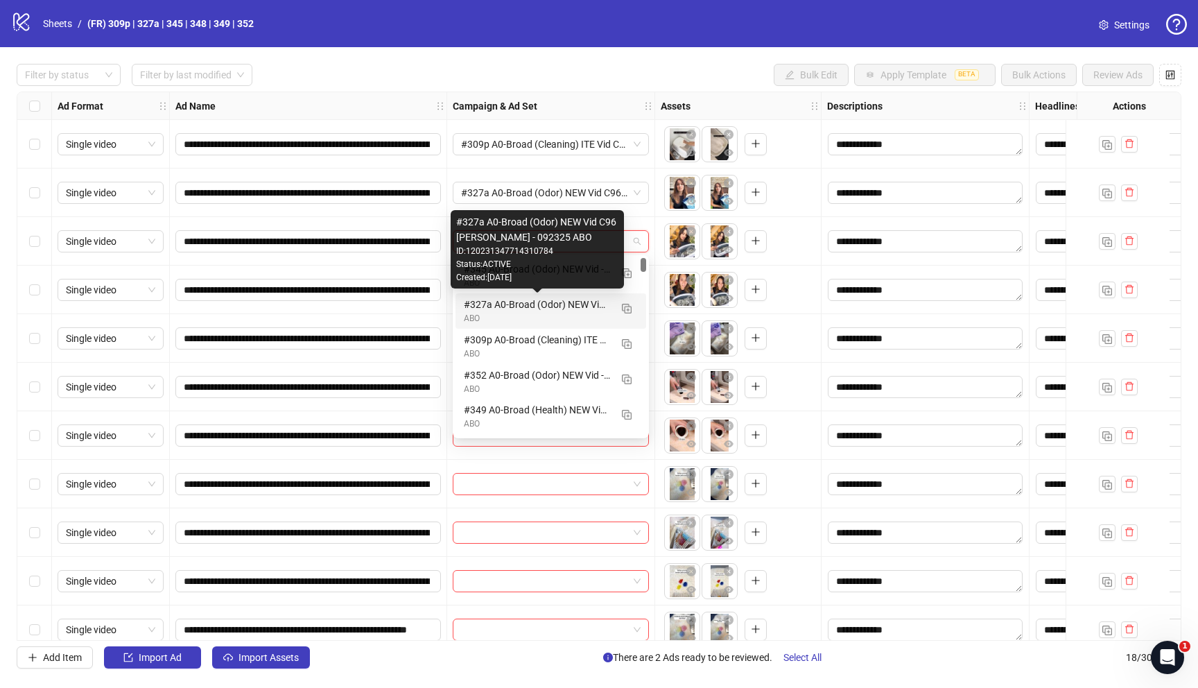
click at [523, 306] on div "#327a A0-Broad (Odor) NEW Vid C96 [PERSON_NAME] - 092325 ABO" at bounding box center [537, 304] width 146 height 15
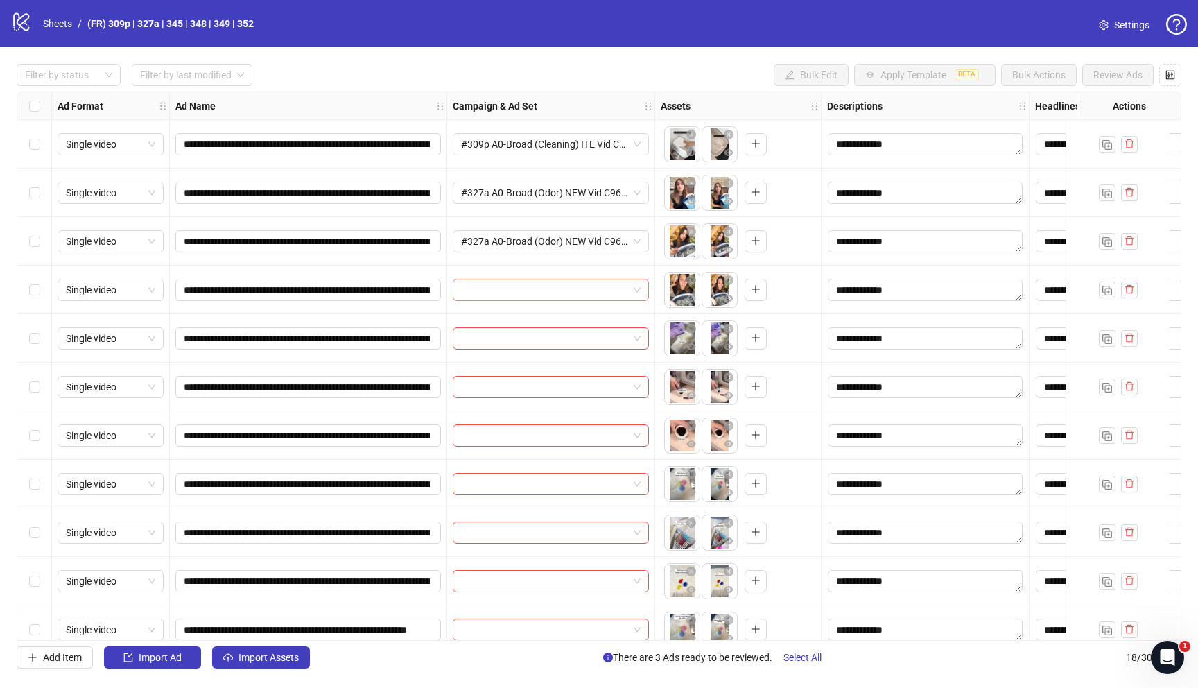
click at [525, 295] on input "search" at bounding box center [544, 289] width 167 height 21
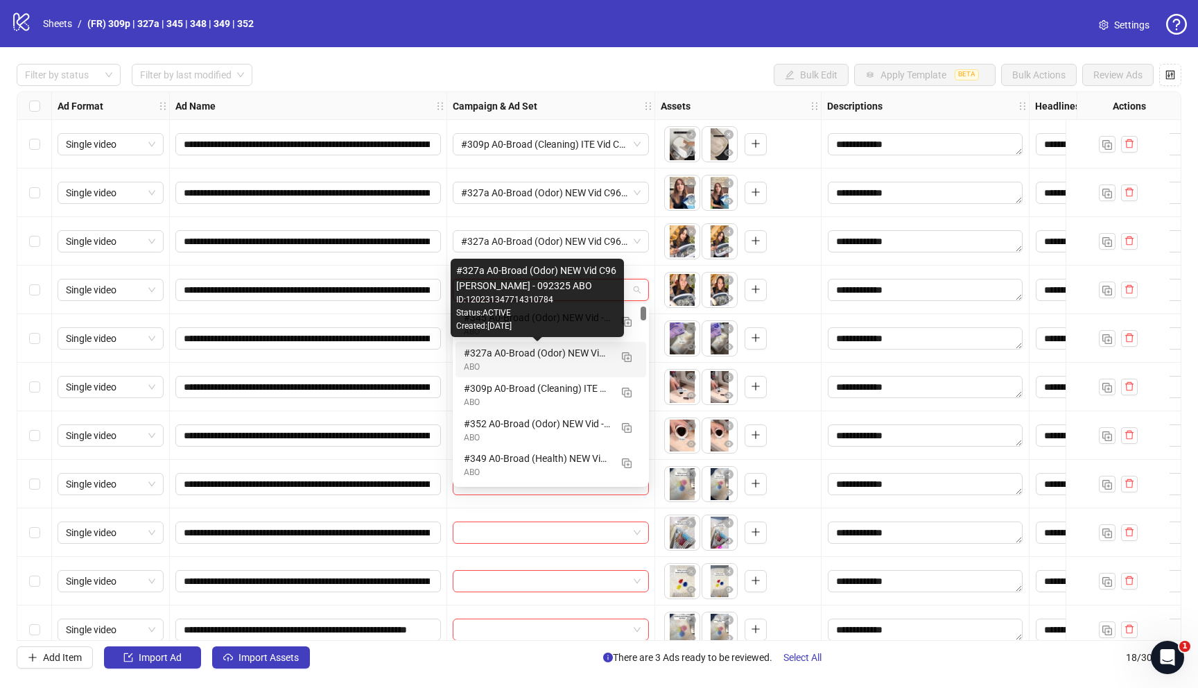
click at [514, 359] on div "#327a A0-Broad (Odor) NEW Vid C96 [PERSON_NAME] - 092325 ABO" at bounding box center [537, 352] width 146 height 15
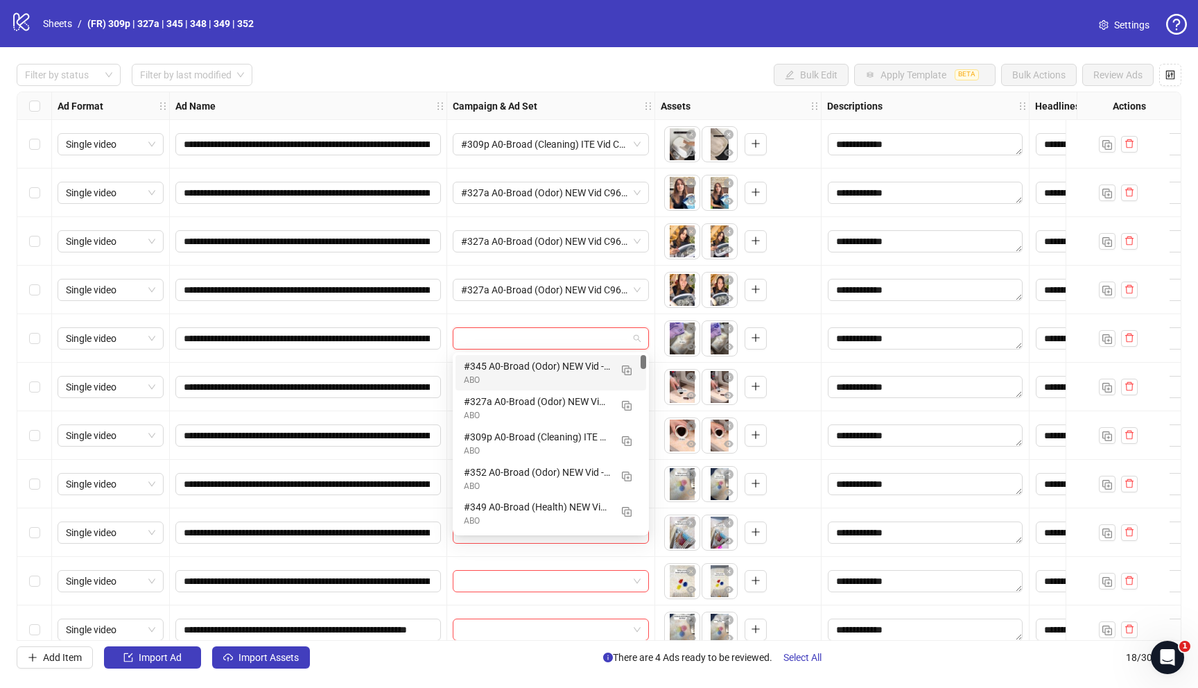
click at [520, 343] on input "search" at bounding box center [544, 338] width 167 height 21
click at [527, 370] on div "#345 A0-Broad (Odor) NEW Vid - 092325 ABO" at bounding box center [537, 365] width 146 height 15
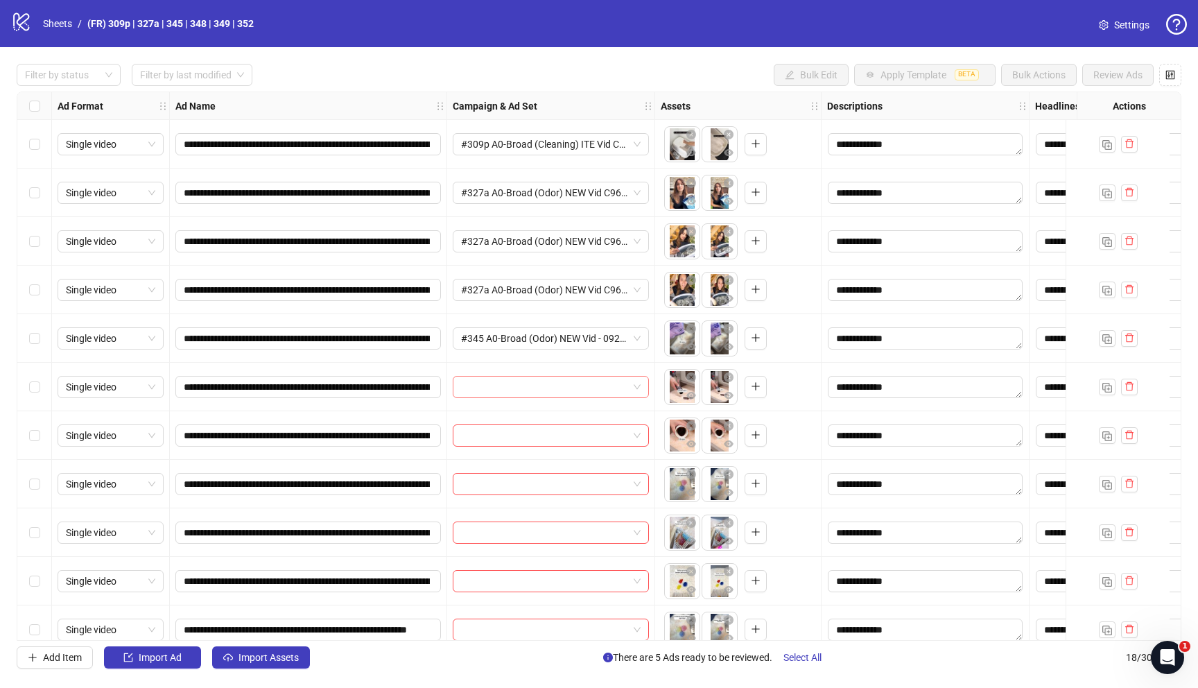
click at [521, 379] on input "search" at bounding box center [544, 386] width 167 height 21
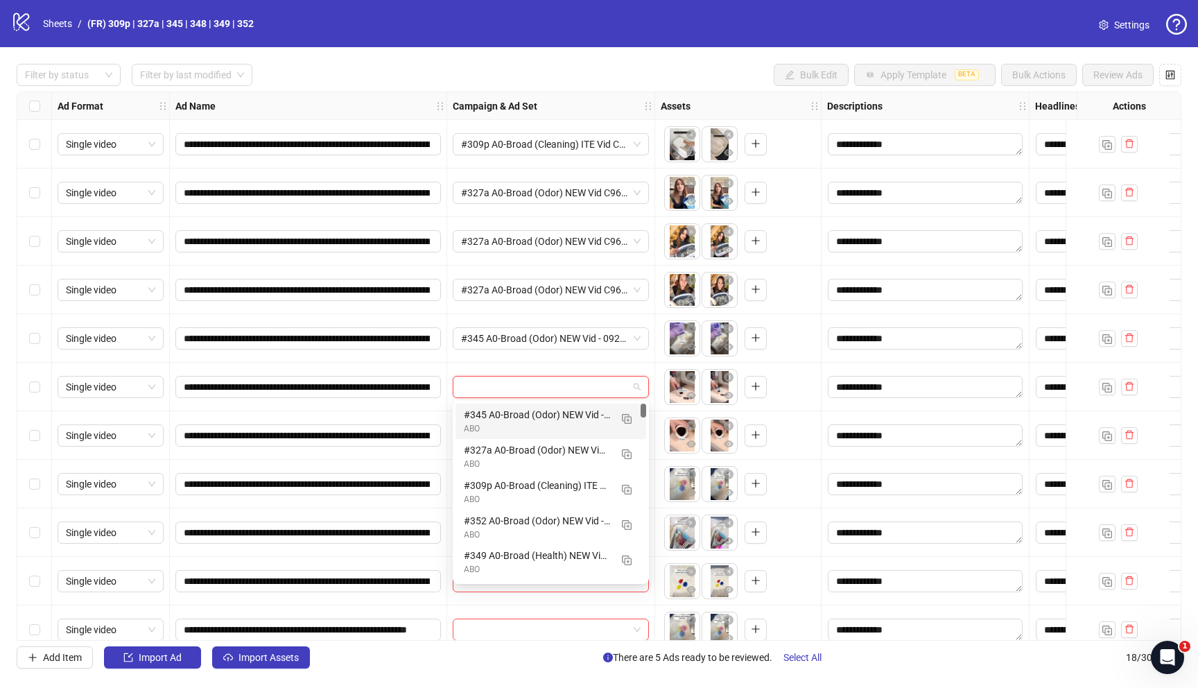
click at [524, 415] on div "#345 A0-Broad (Odor) NEW Vid - 092325 ABO" at bounding box center [537, 414] width 146 height 15
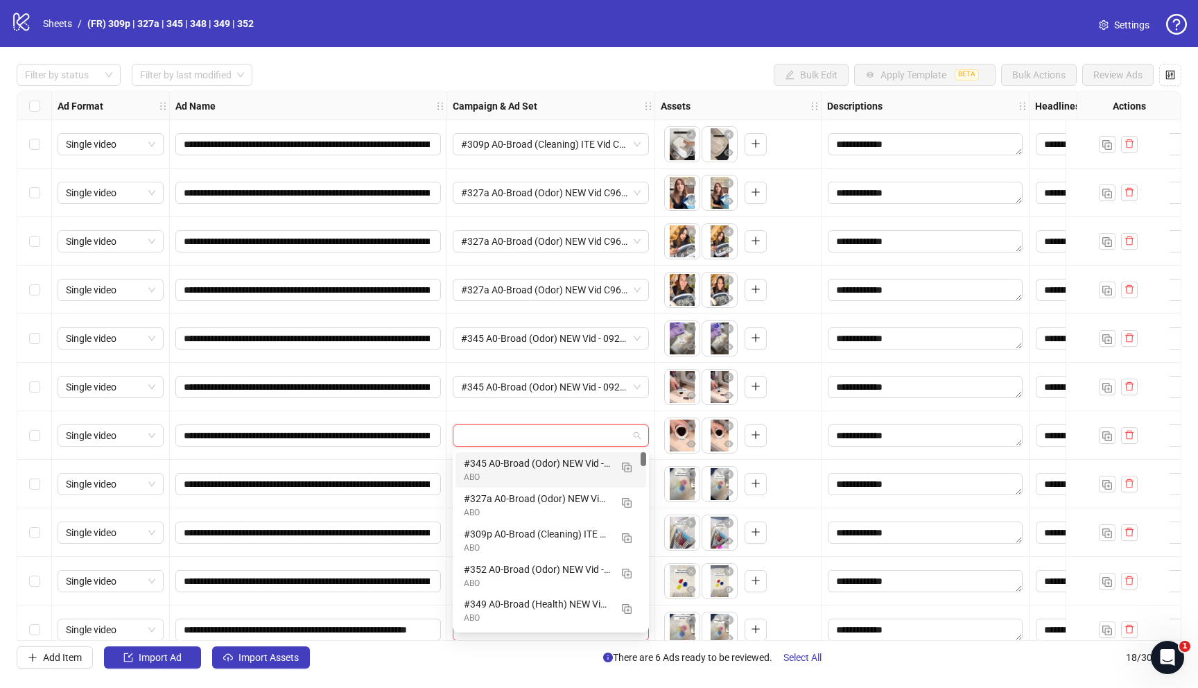
click at [505, 425] on input "search" at bounding box center [544, 435] width 167 height 21
drag, startPoint x: 500, startPoint y: 461, endPoint x: 505, endPoint y: 468, distance: 8.5
click at [501, 461] on div "#345 A0-Broad (Odor) NEW Vid - 092325 ABO" at bounding box center [537, 462] width 146 height 15
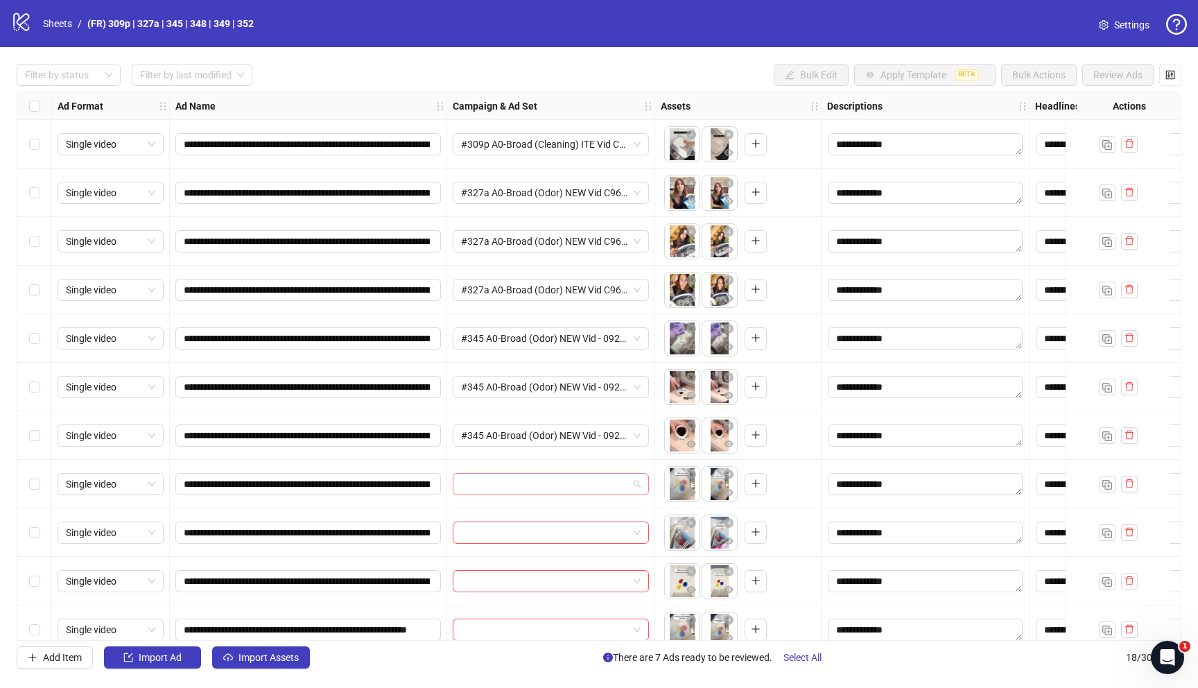
click at [517, 486] on input "search" at bounding box center [544, 483] width 167 height 21
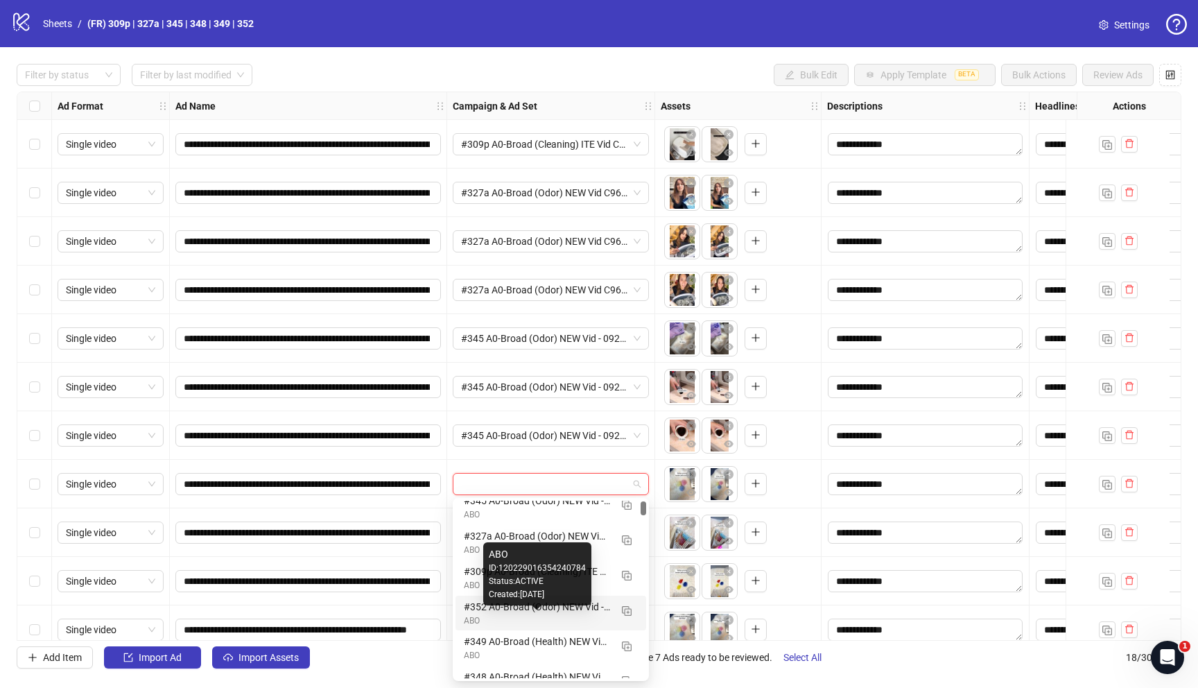
scroll to position [17, 0]
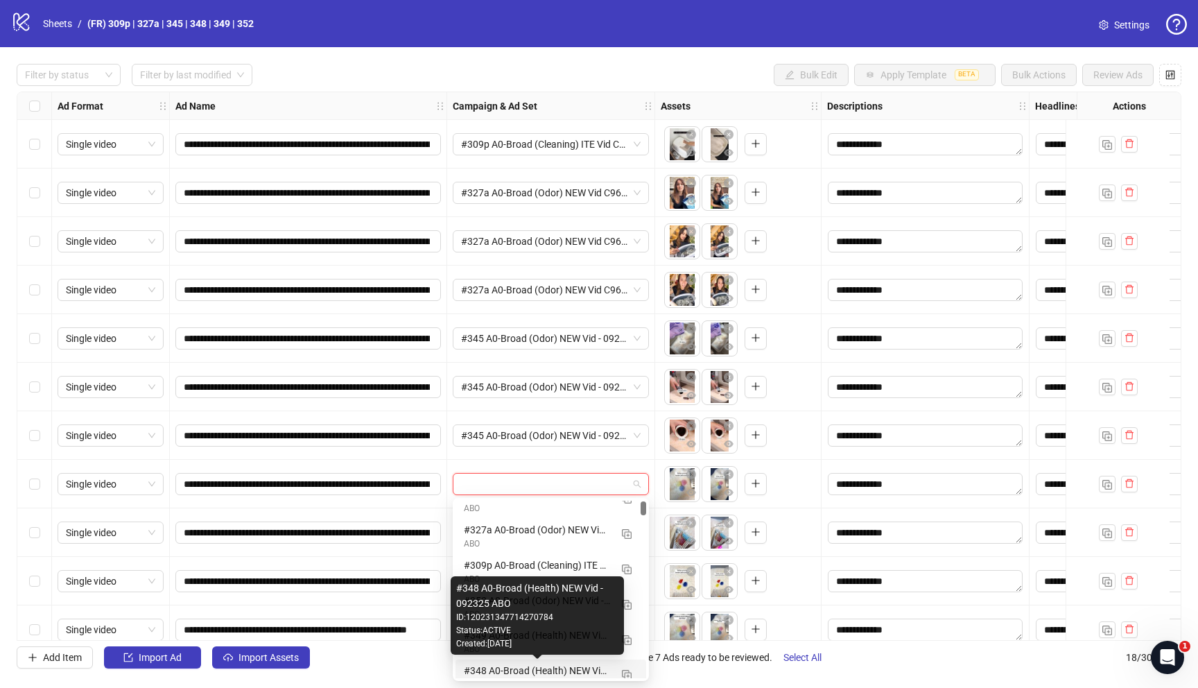
click at [508, 673] on div "#348 A0-Broad (Health) NEW Vid - 092325 ABO" at bounding box center [537, 670] width 146 height 15
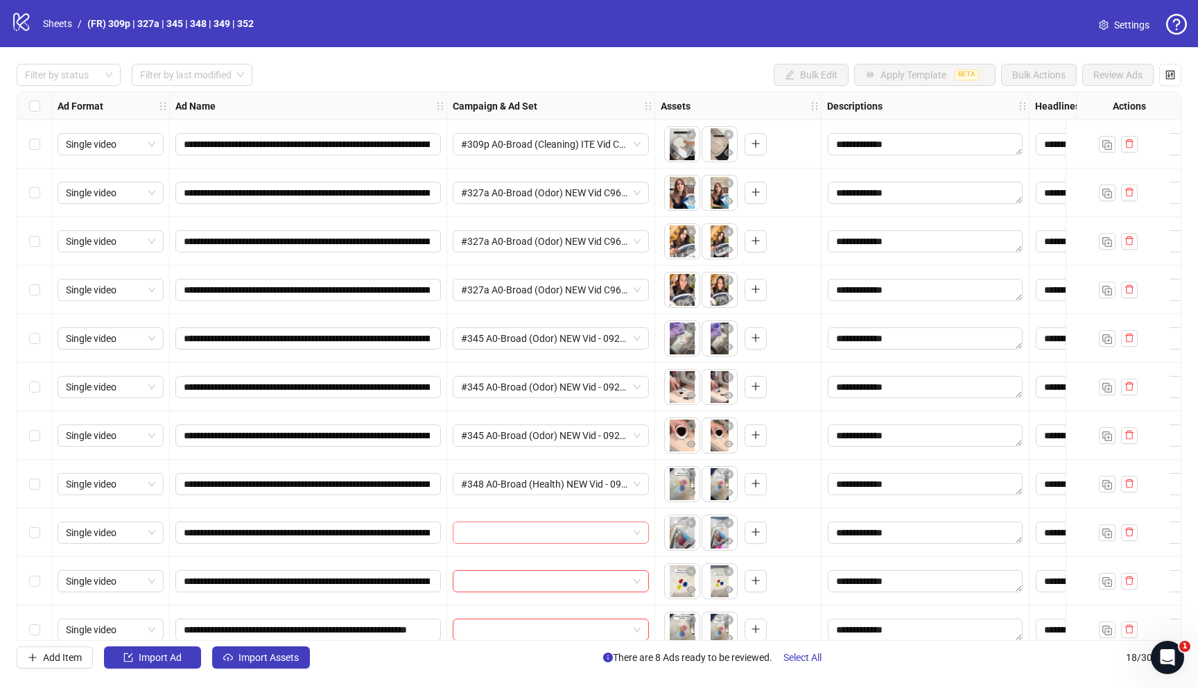
click at [505, 526] on input "search" at bounding box center [544, 532] width 167 height 21
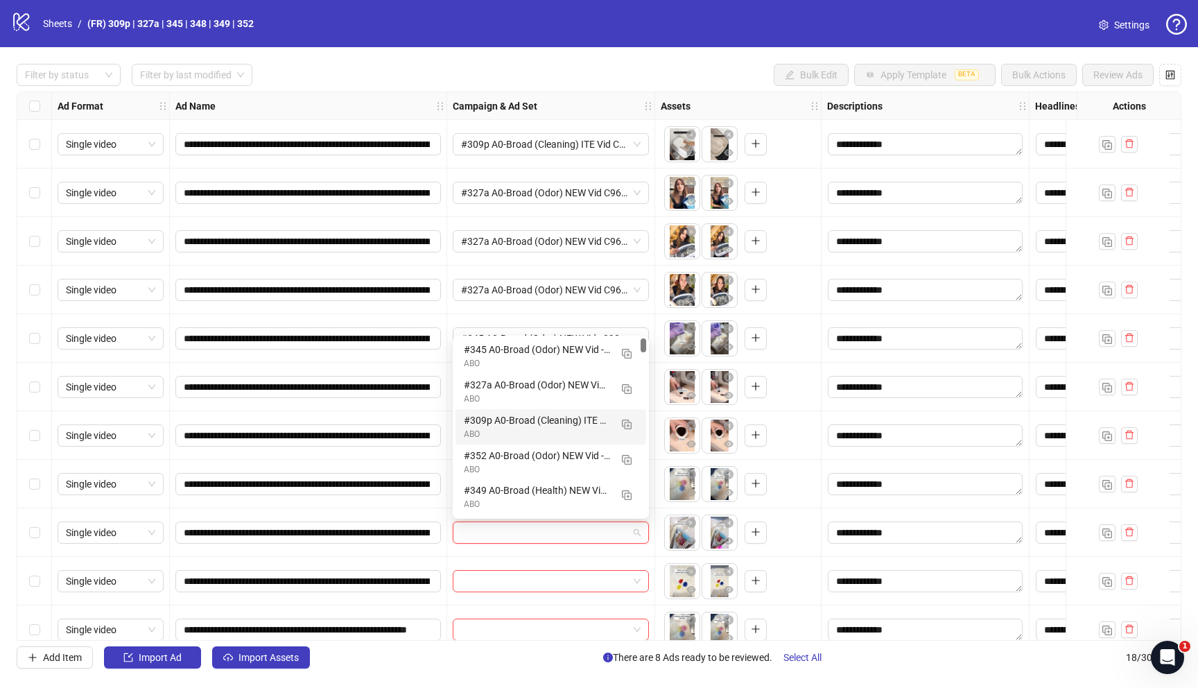
scroll to position [19, 0]
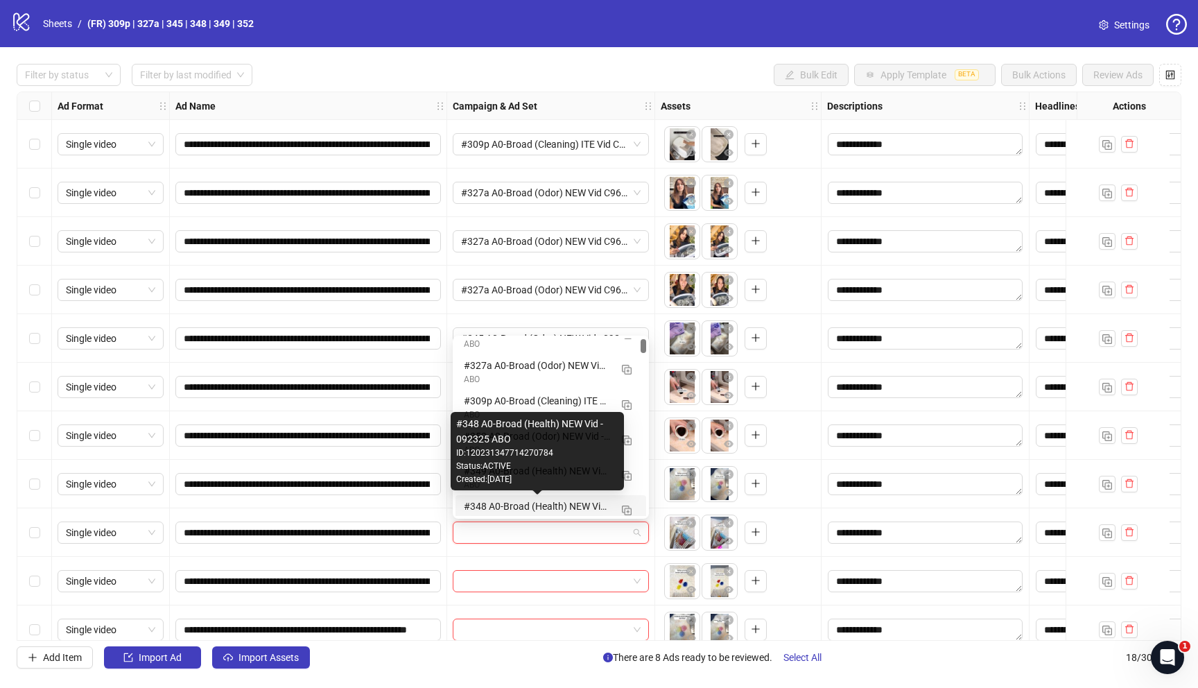
click at [508, 503] on div "#348 A0-Broad (Health) NEW Vid - 092325 ABO" at bounding box center [537, 505] width 146 height 15
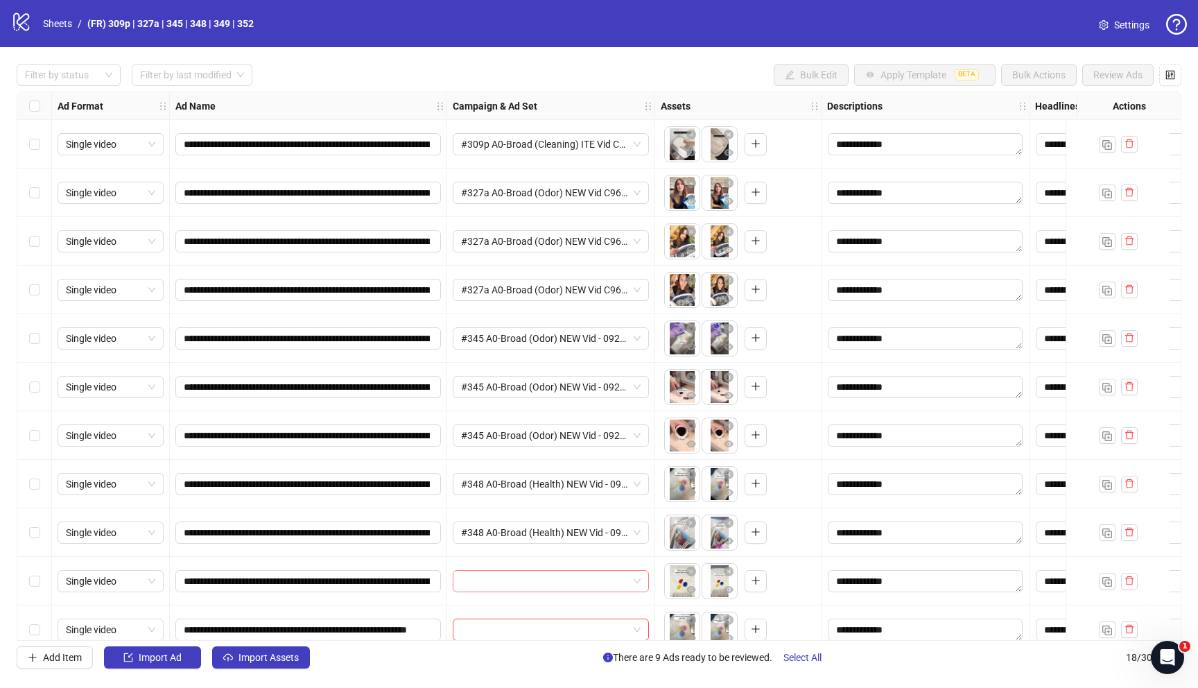
click at [508, 579] on input "search" at bounding box center [544, 580] width 167 height 21
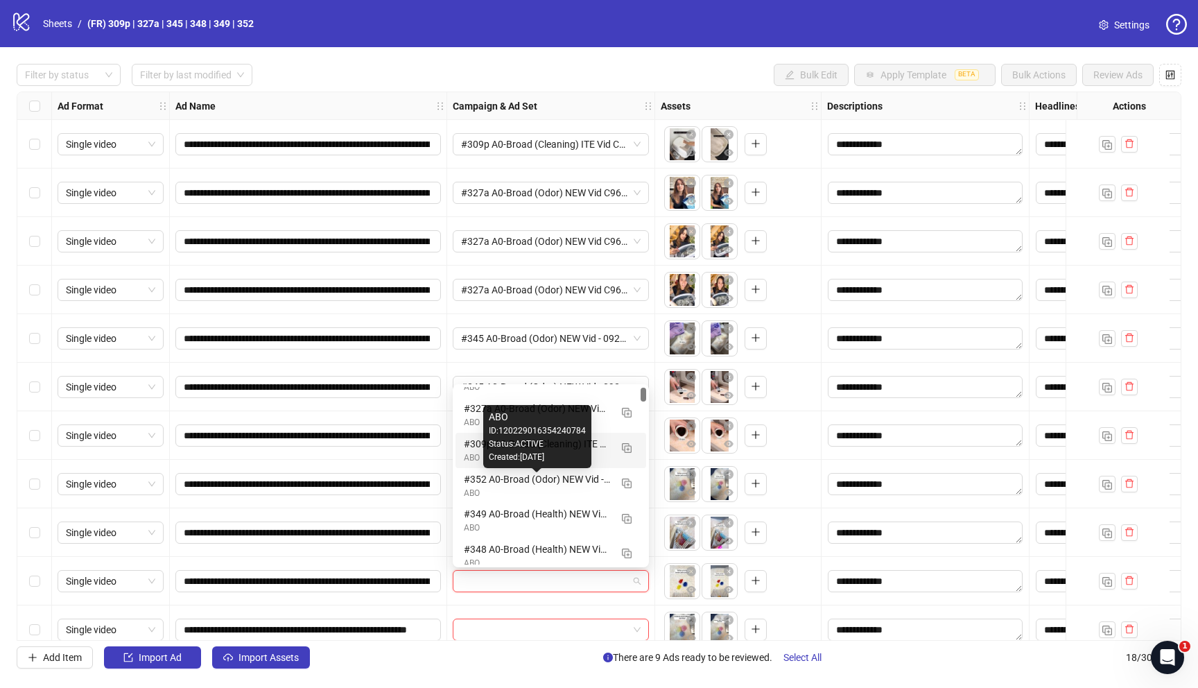
scroll to position [65, 0]
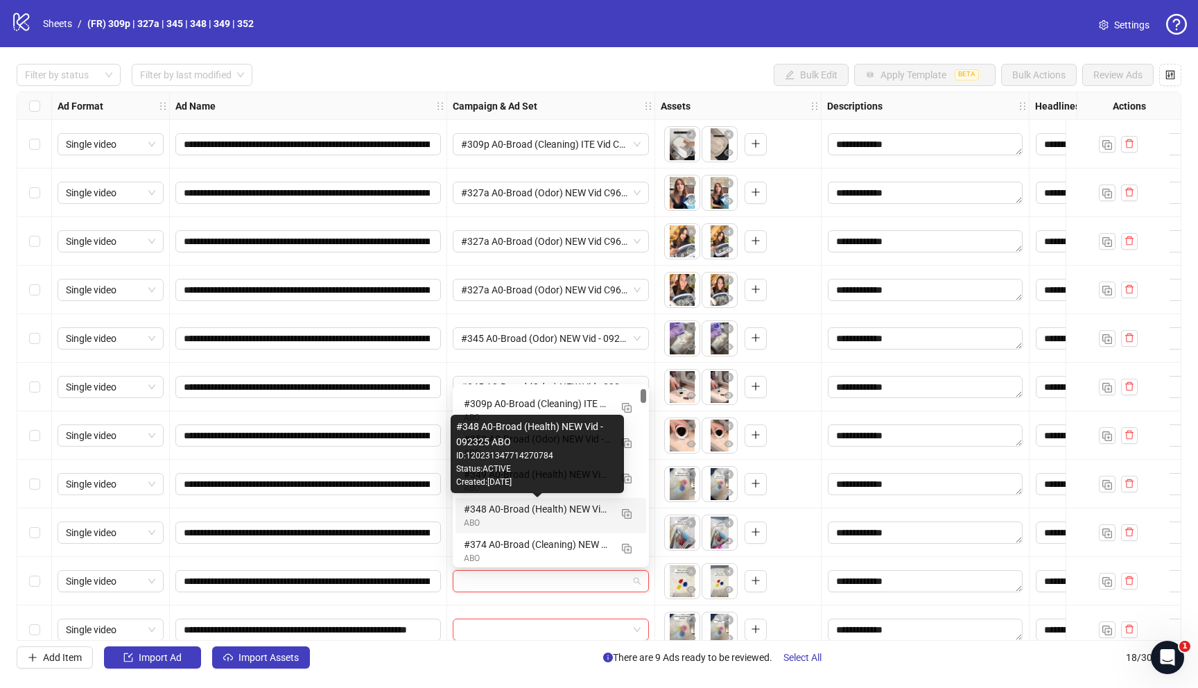
click at [556, 505] on div "#348 A0-Broad (Health) NEW Vid - 092325 ABO" at bounding box center [537, 508] width 146 height 15
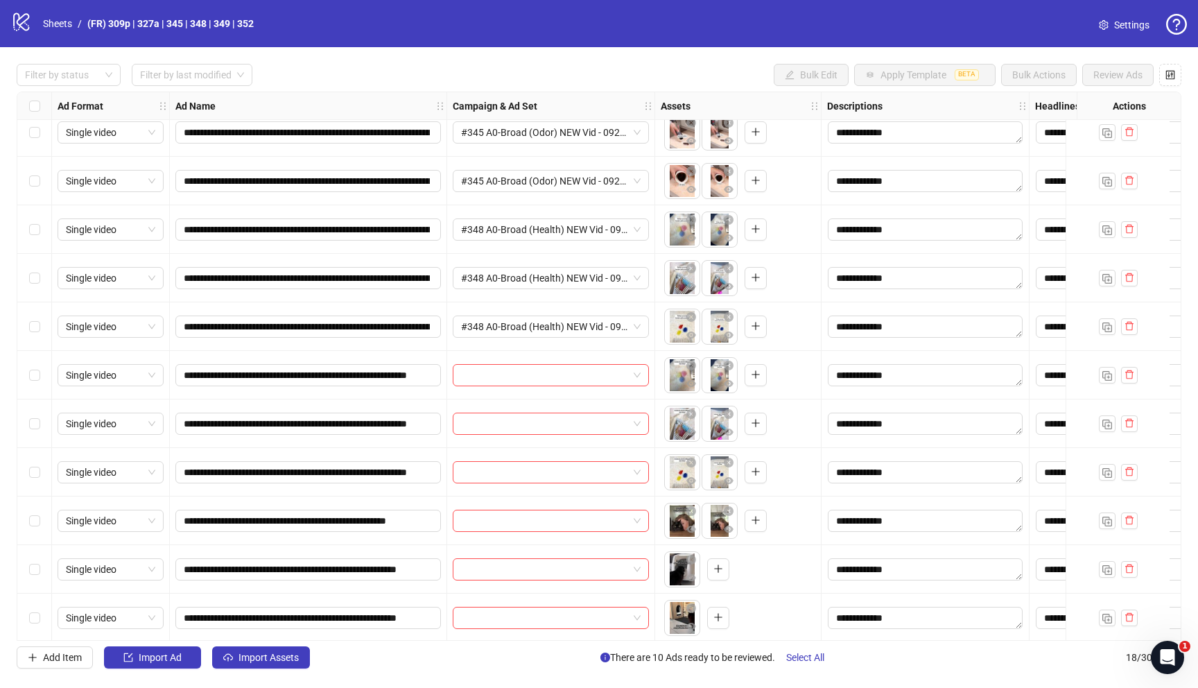
scroll to position [264, 0]
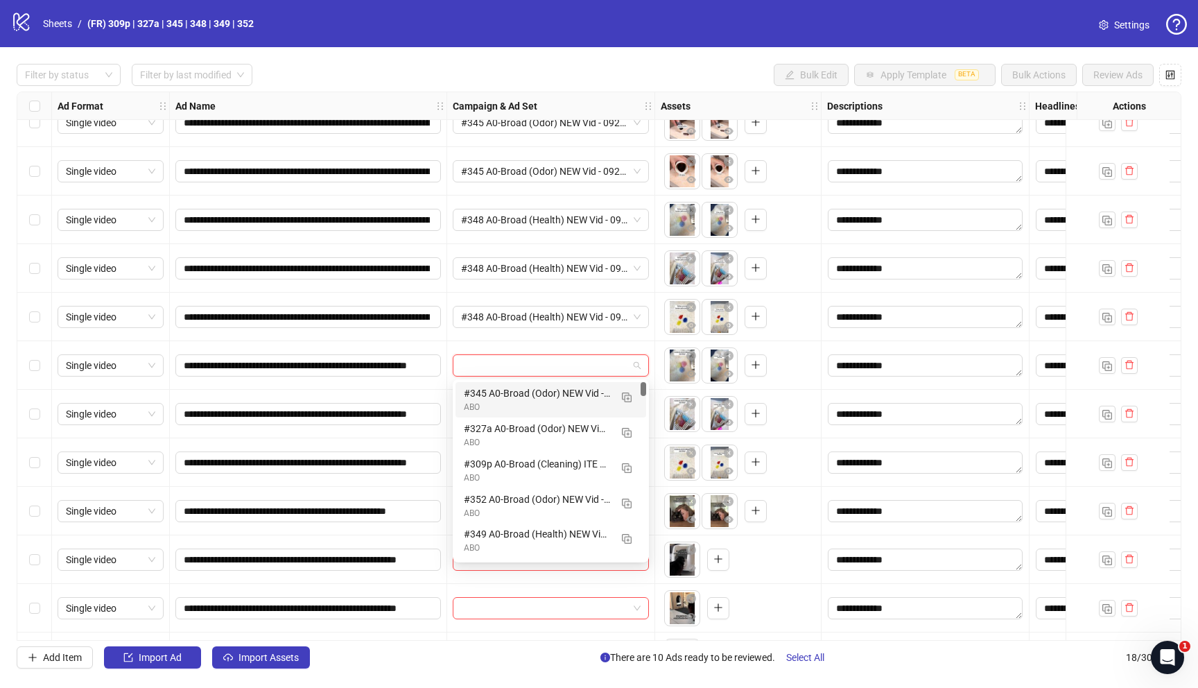
click at [540, 363] on input "search" at bounding box center [544, 365] width 167 height 21
click at [511, 546] on div "ABO" at bounding box center [537, 547] width 146 height 13
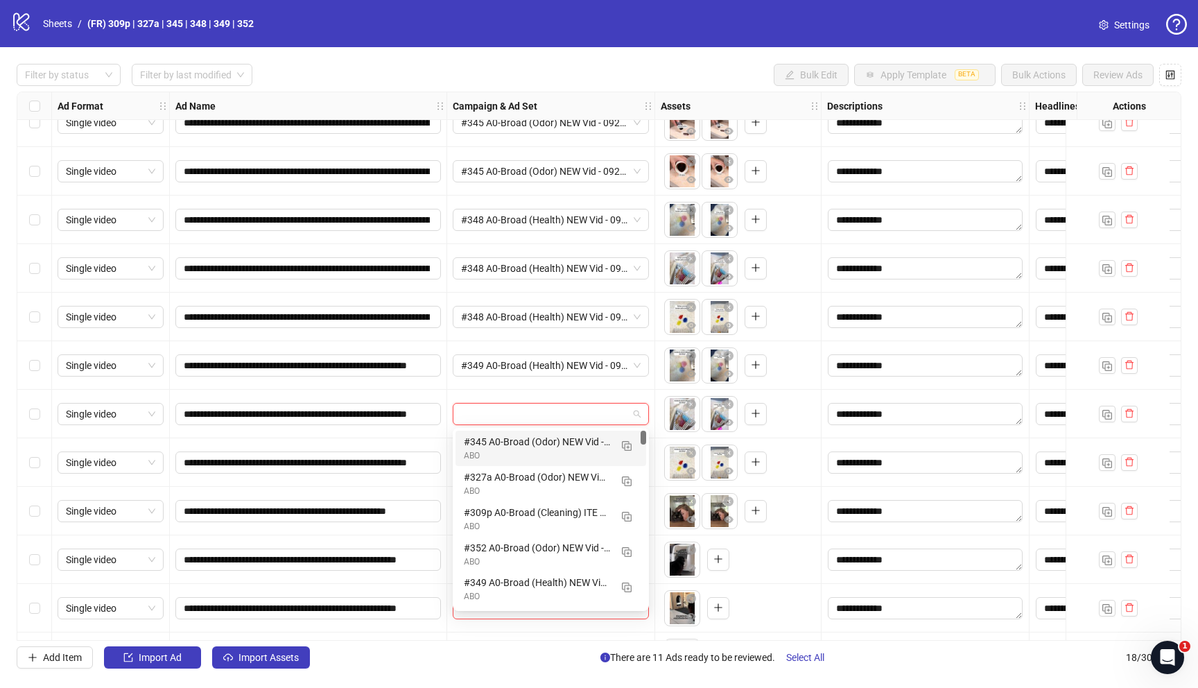
click at [497, 416] on input "search" at bounding box center [544, 413] width 167 height 21
click at [513, 584] on div "#349 A0-Broad (Health) NEW Vid - 092325 ABO" at bounding box center [537, 582] width 146 height 15
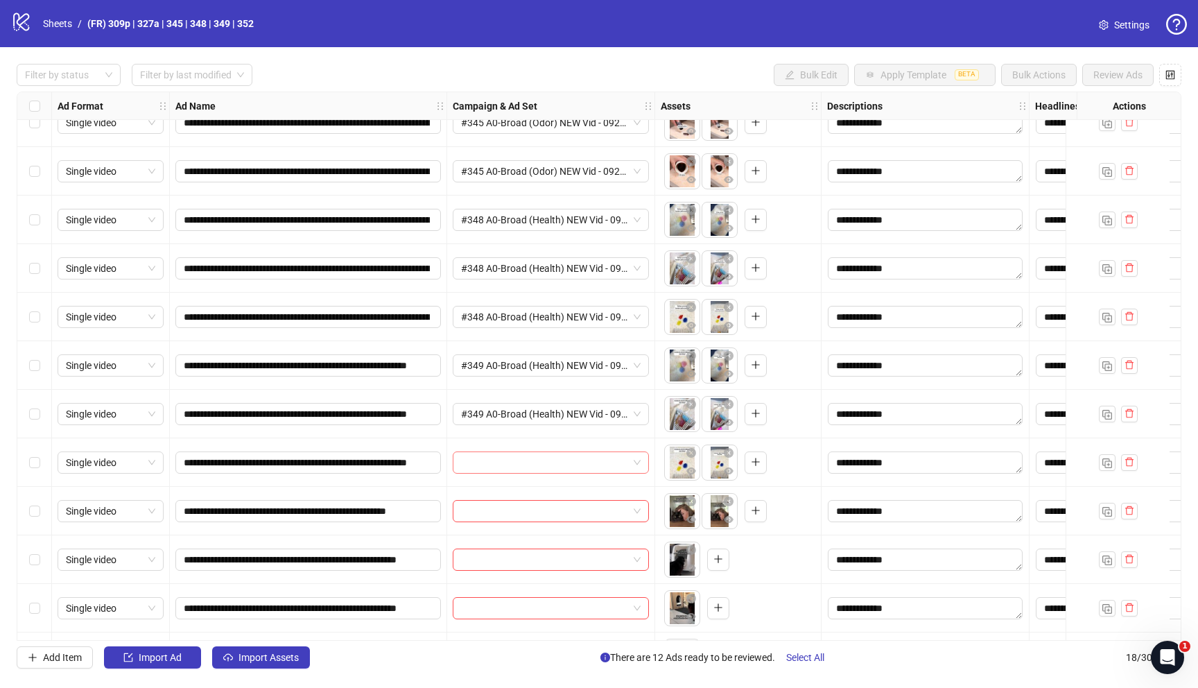
click at [502, 459] on input "search" at bounding box center [544, 462] width 167 height 21
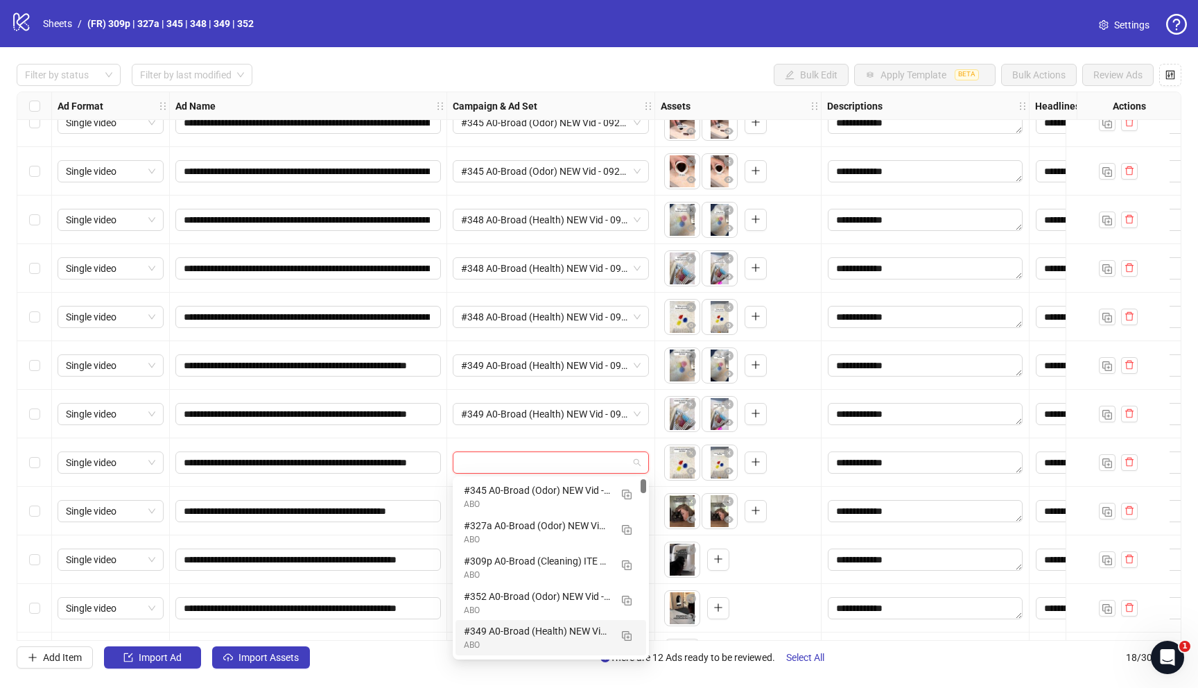
drag, startPoint x: 500, startPoint y: 636, endPoint x: 493, endPoint y: 618, distance: 20.0
click at [500, 636] on div "#349 A0-Broad (Health) NEW Vid - 092325 ABO" at bounding box center [537, 630] width 146 height 15
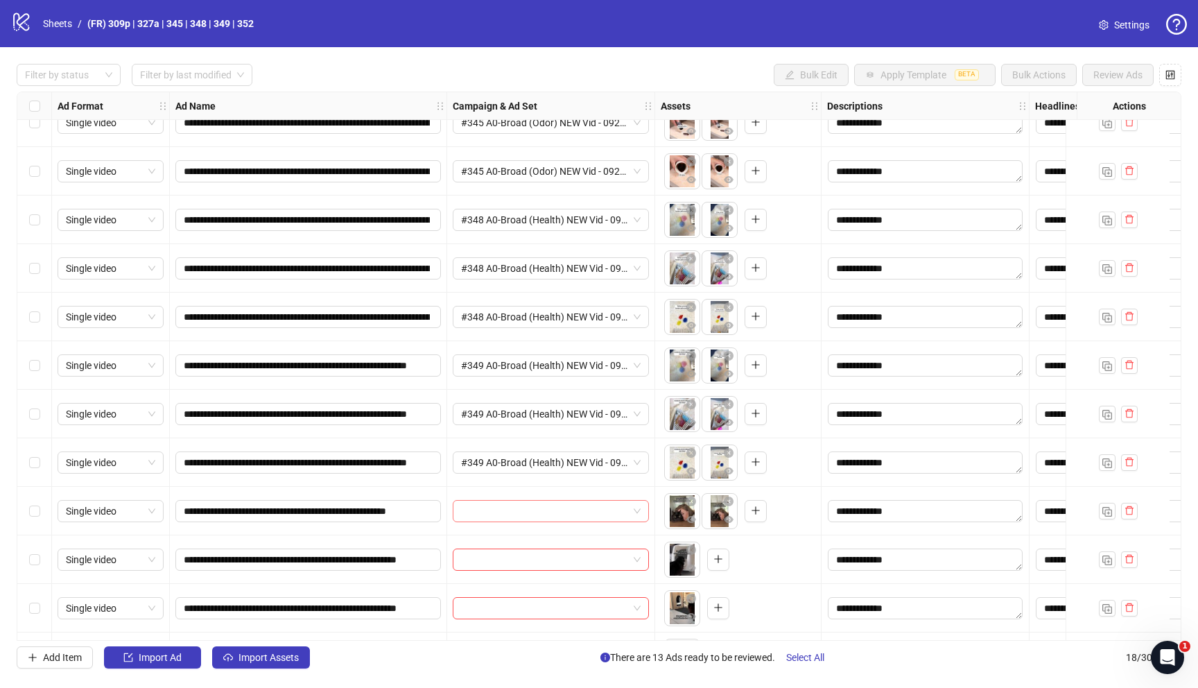
click at [503, 505] on input "search" at bounding box center [544, 510] width 167 height 21
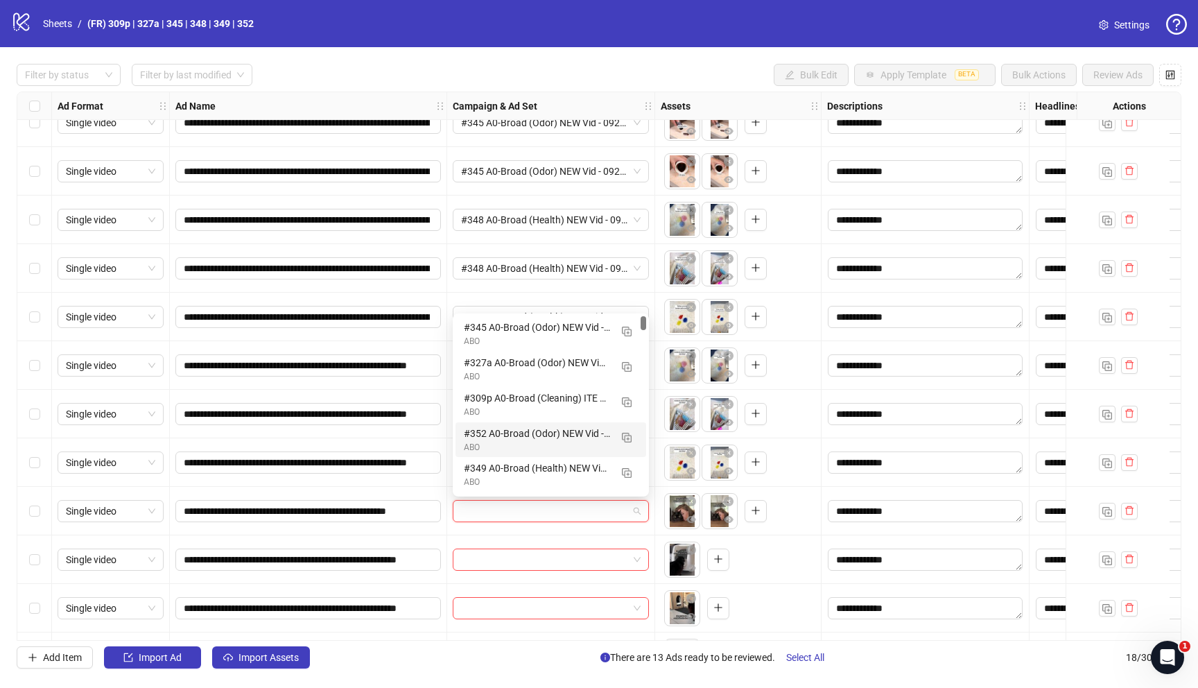
click at [531, 431] on div "#352 A0-Broad (Odor) NEW Vid - 092325 ABO" at bounding box center [537, 433] width 146 height 15
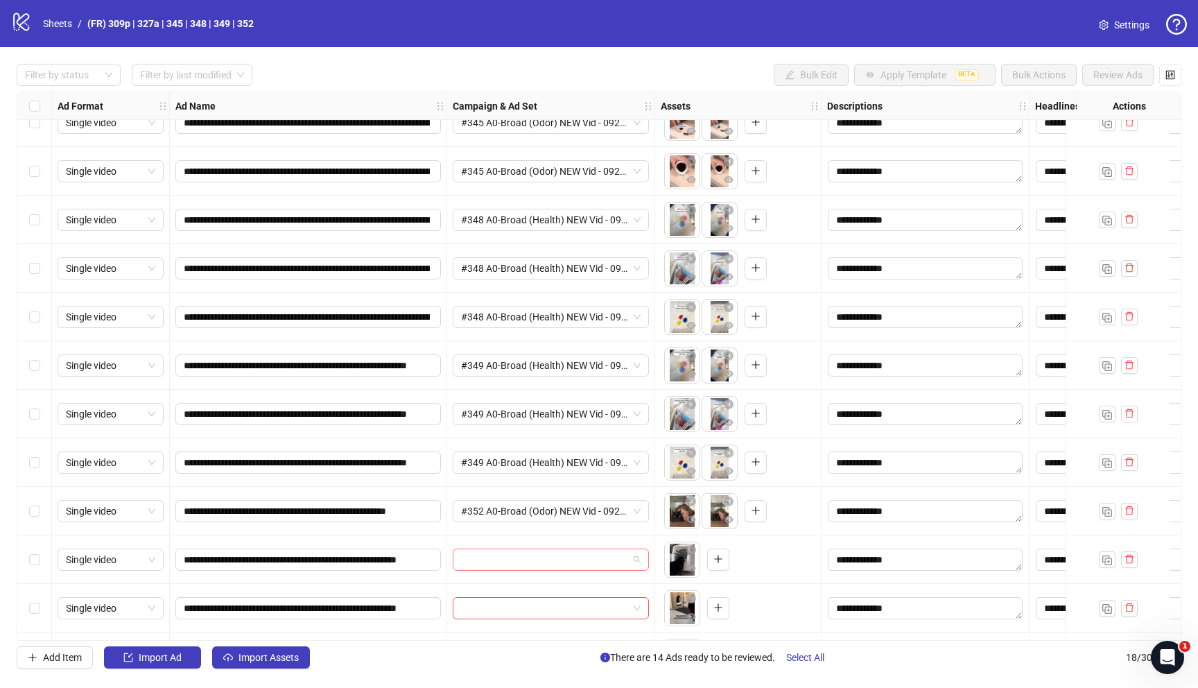
click at [506, 559] on input "search" at bounding box center [544, 559] width 167 height 21
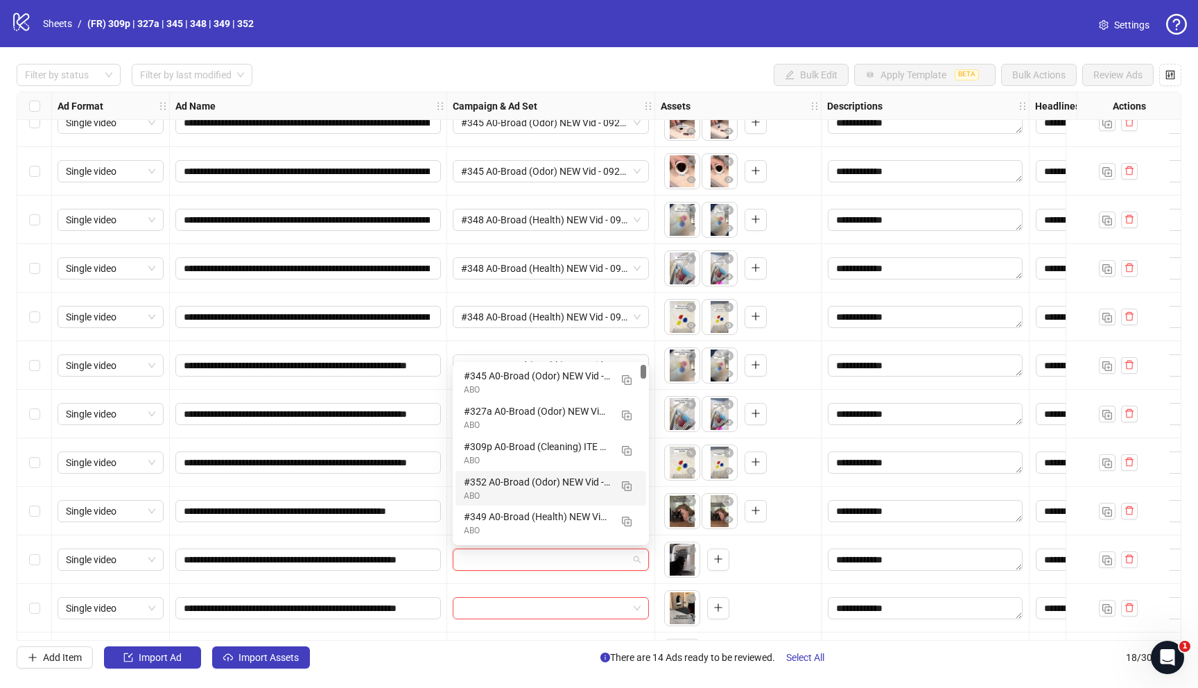
drag, startPoint x: 494, startPoint y: 482, endPoint x: 482, endPoint y: 505, distance: 25.4
click at [494, 482] on div "#352 A0-Broad (Odor) NEW Vid - 092325 ABO" at bounding box center [537, 481] width 146 height 15
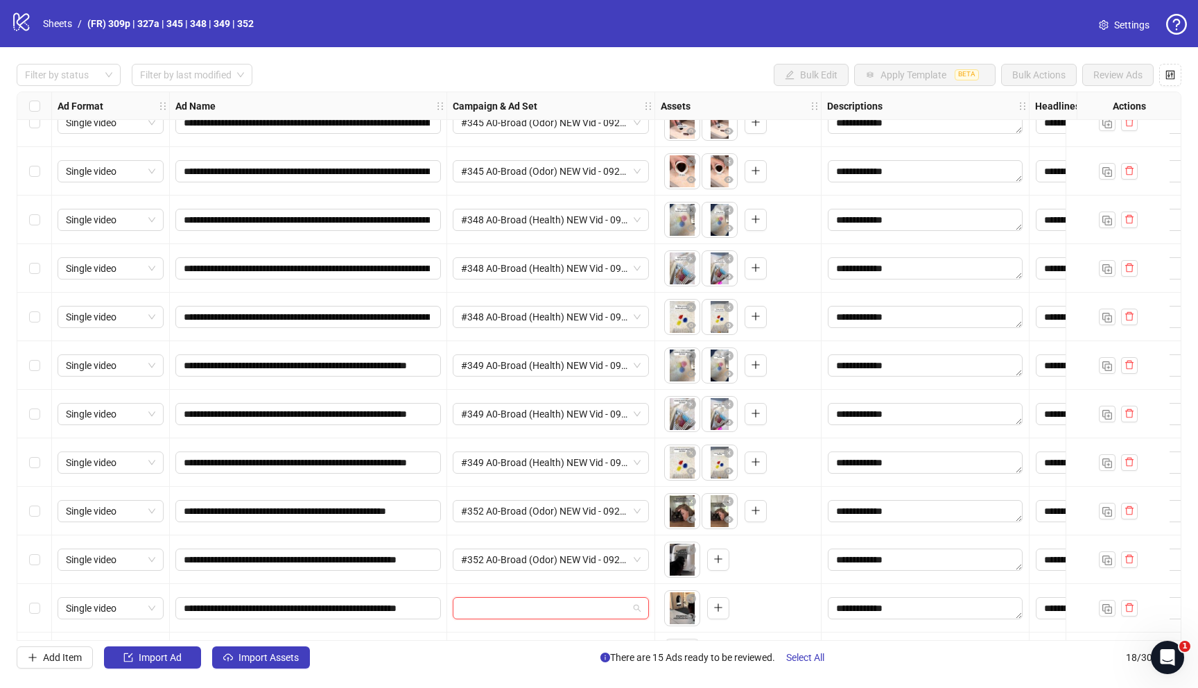
click at [514, 609] on input "search" at bounding box center [544, 607] width 167 height 21
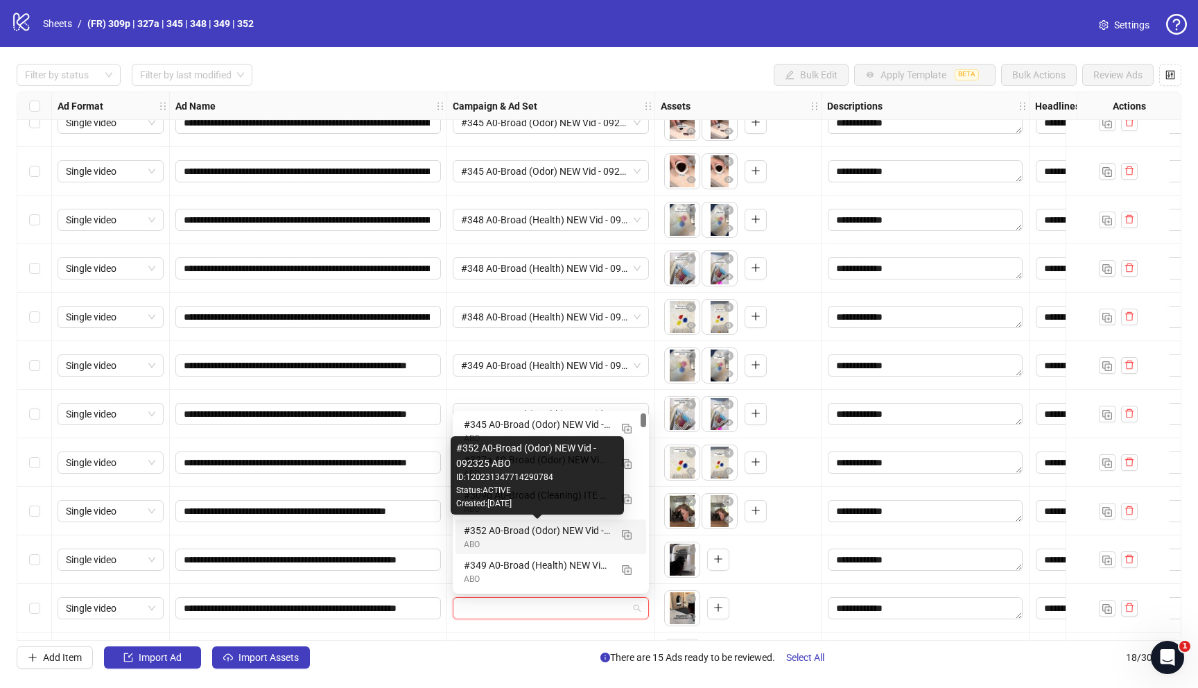
click at [519, 542] on div "ABO" at bounding box center [537, 544] width 146 height 13
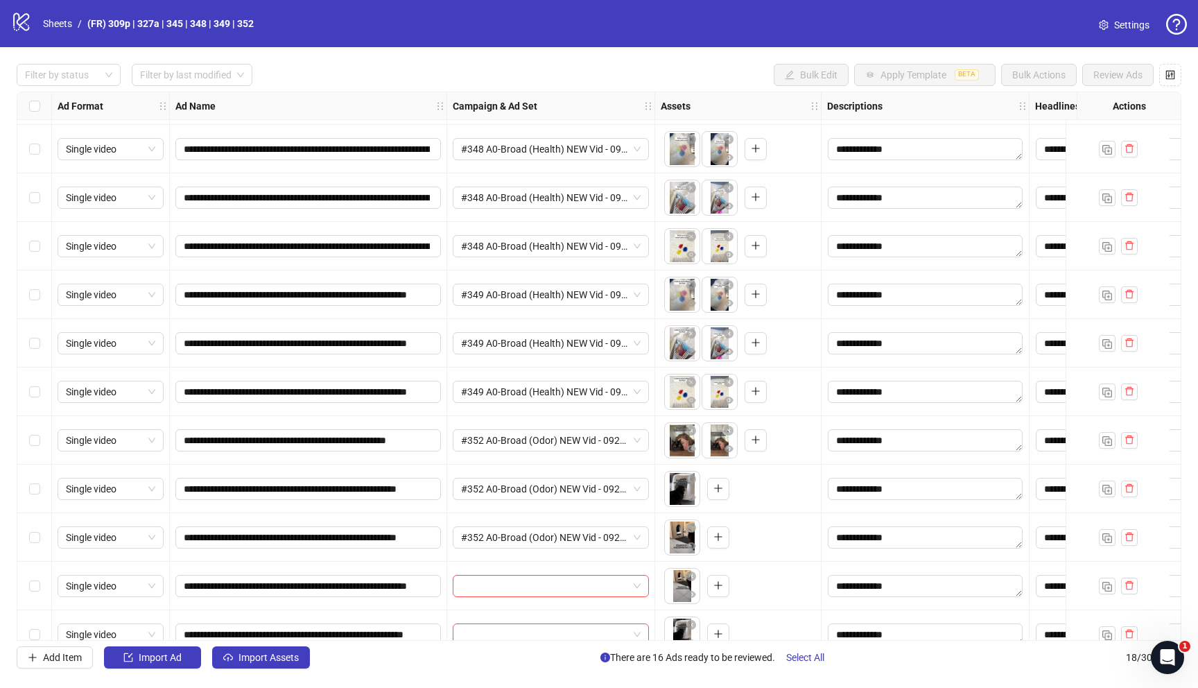
scroll to position [359, 0]
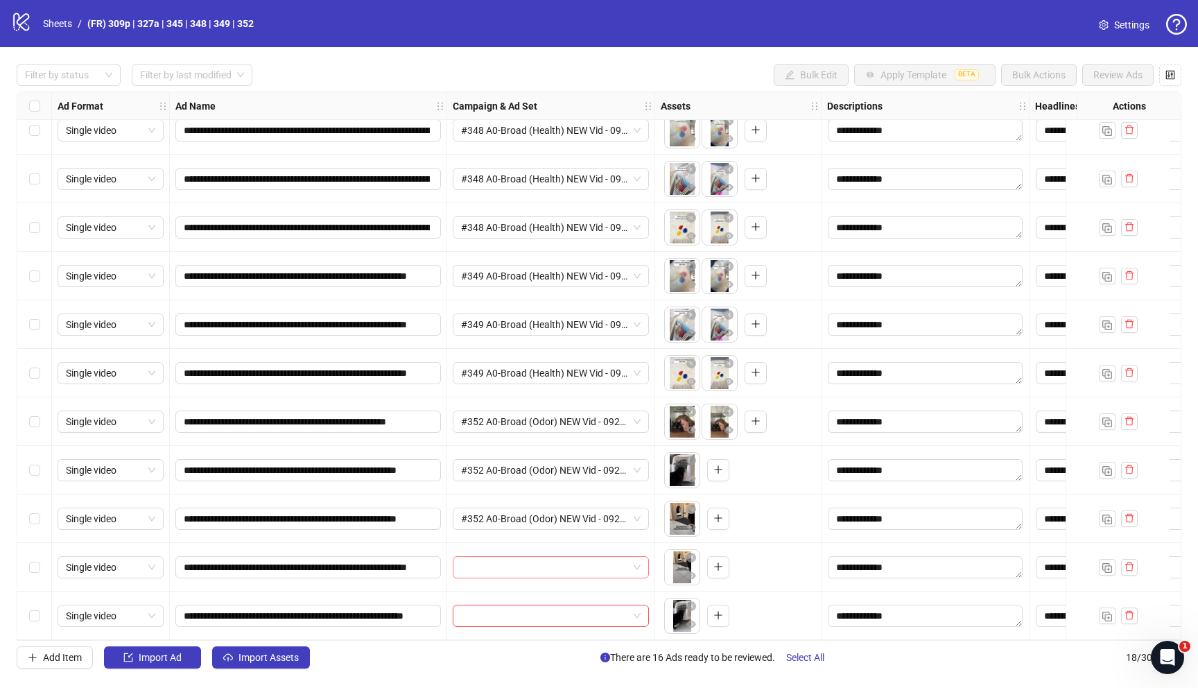
click at [525, 559] on input "search" at bounding box center [544, 567] width 167 height 21
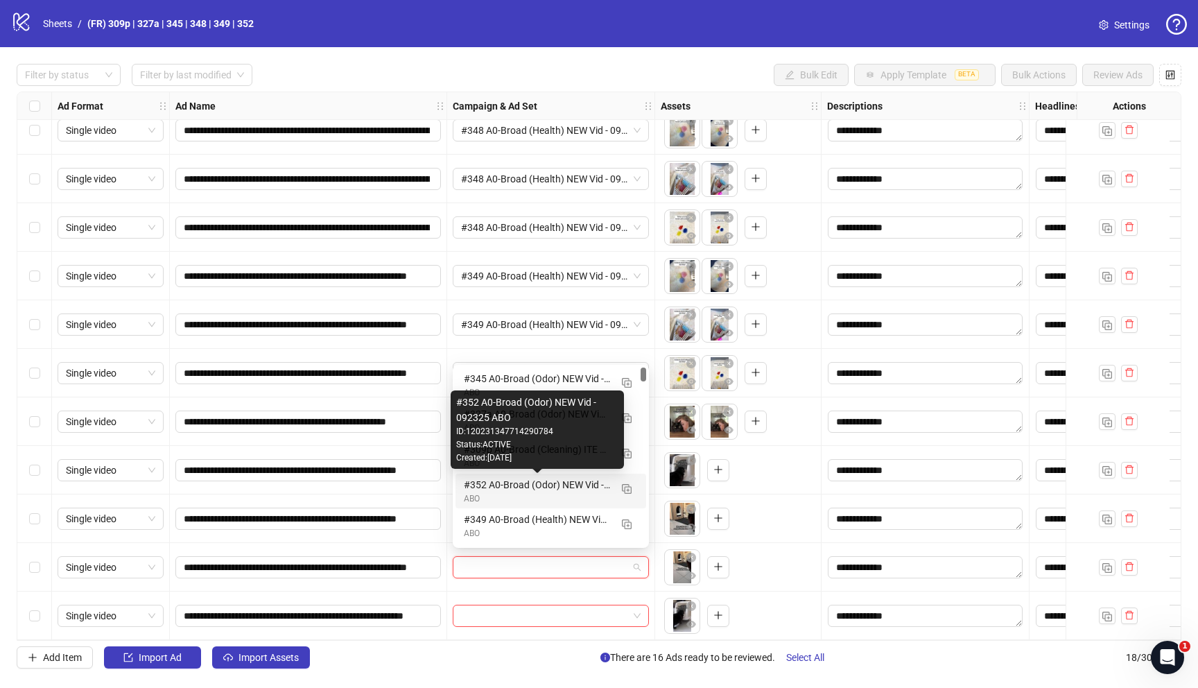
click at [498, 489] on div "#352 A0-Broad (Odor) NEW Vid - 092325 ABO" at bounding box center [537, 484] width 146 height 15
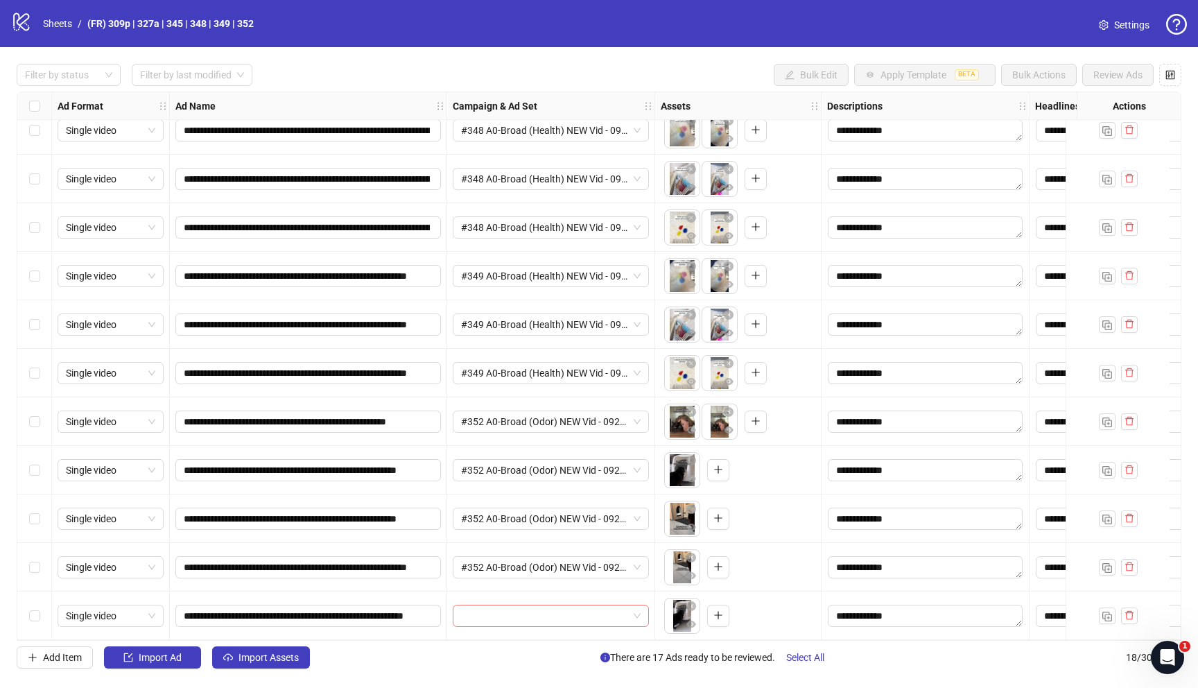
click at [493, 611] on input "search" at bounding box center [544, 615] width 167 height 21
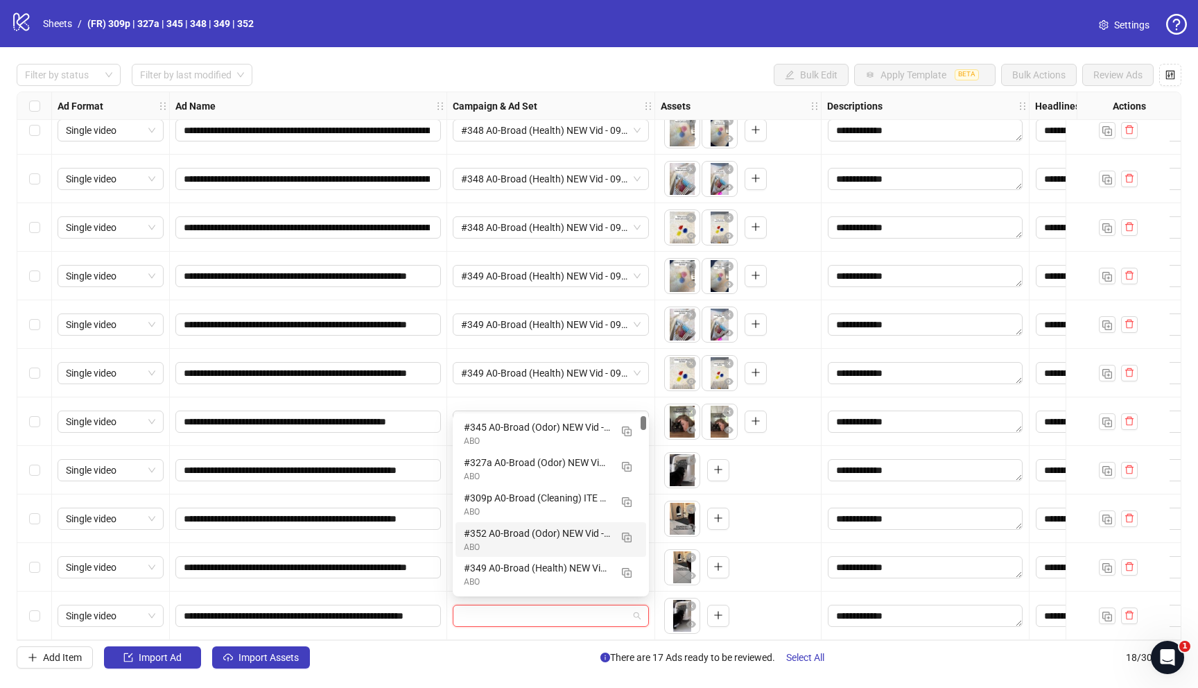
click at [496, 539] on div "#352 A0-Broad (Odor) NEW Vid - 092325 ABO" at bounding box center [537, 532] width 146 height 15
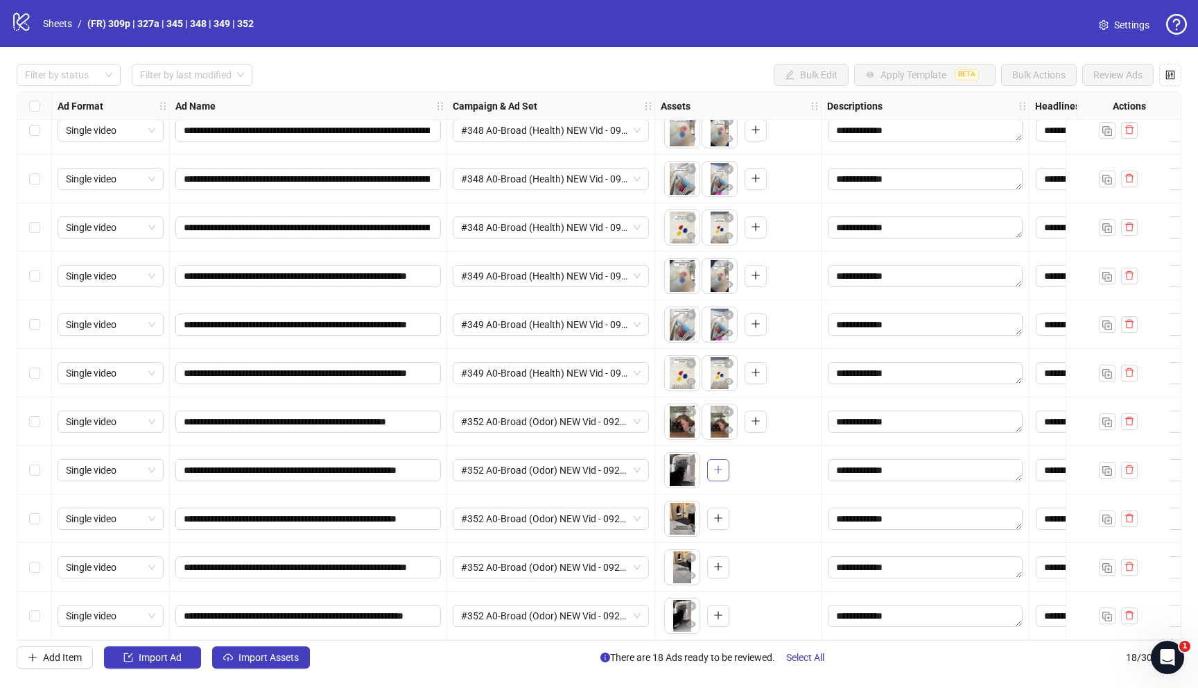
click at [717, 464] on icon "plus" at bounding box center [718, 469] width 10 height 10
click at [722, 513] on icon "plus" at bounding box center [718, 518] width 10 height 10
click at [1131, 564] on icon "delete" at bounding box center [1129, 566] width 8 height 9
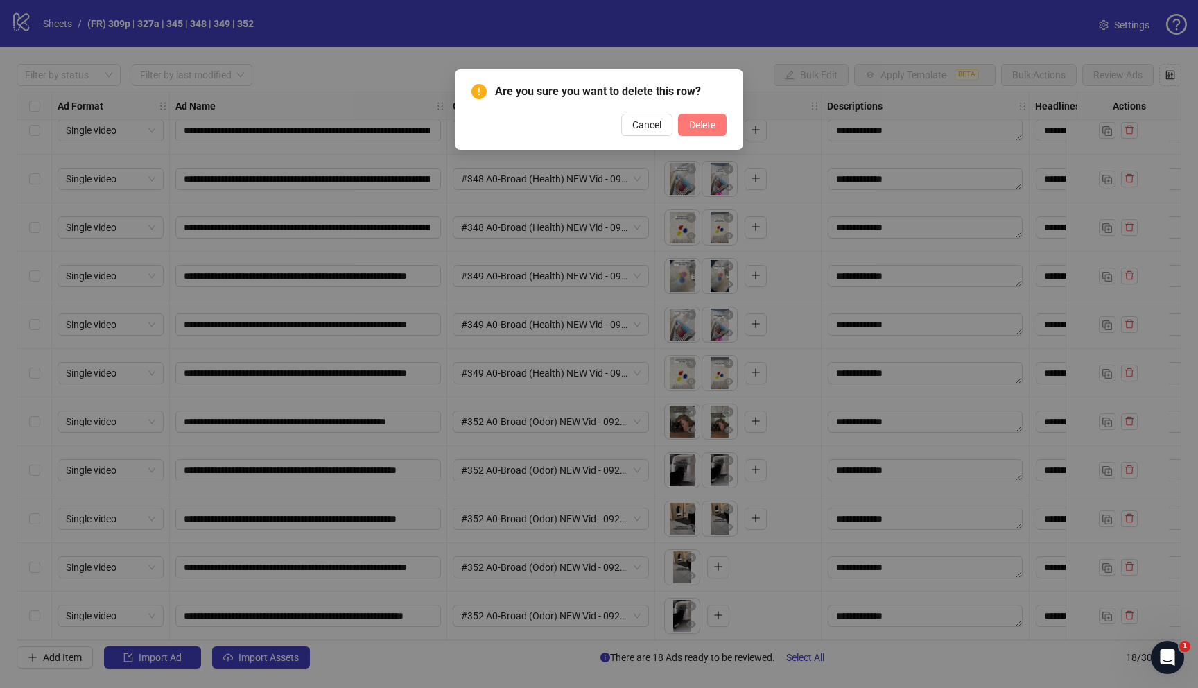
click at [706, 123] on span "Delete" at bounding box center [702, 124] width 26 height 11
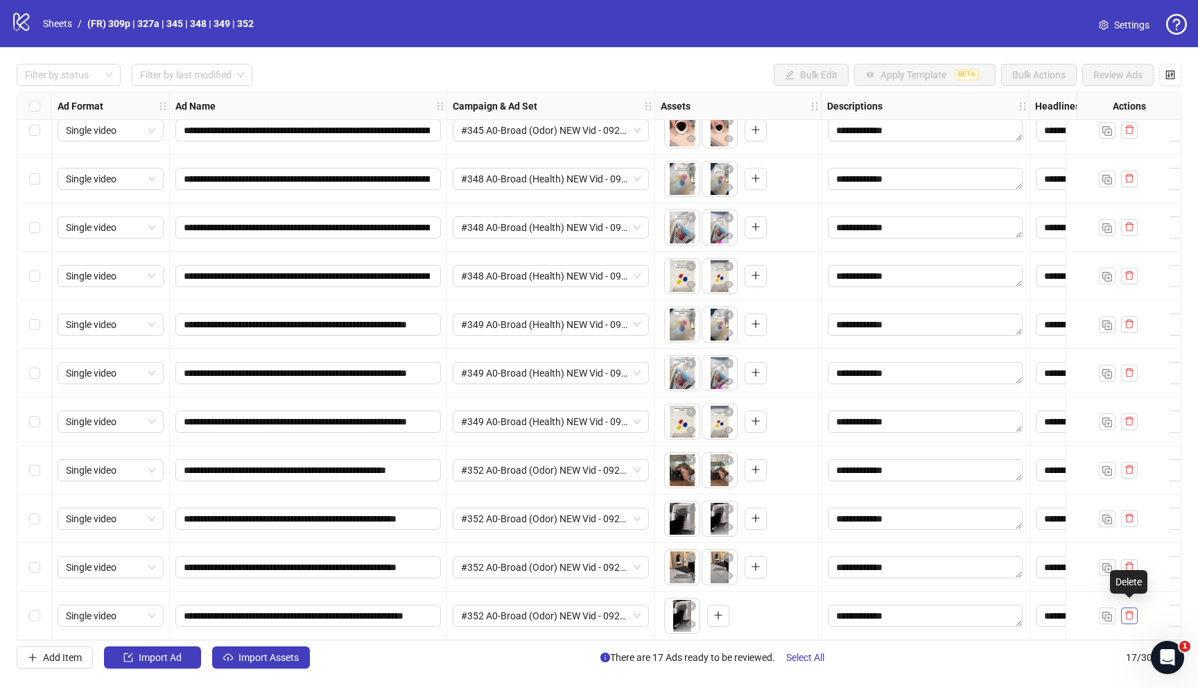
click at [1131, 614] on span "button" at bounding box center [1129, 614] width 10 height 11
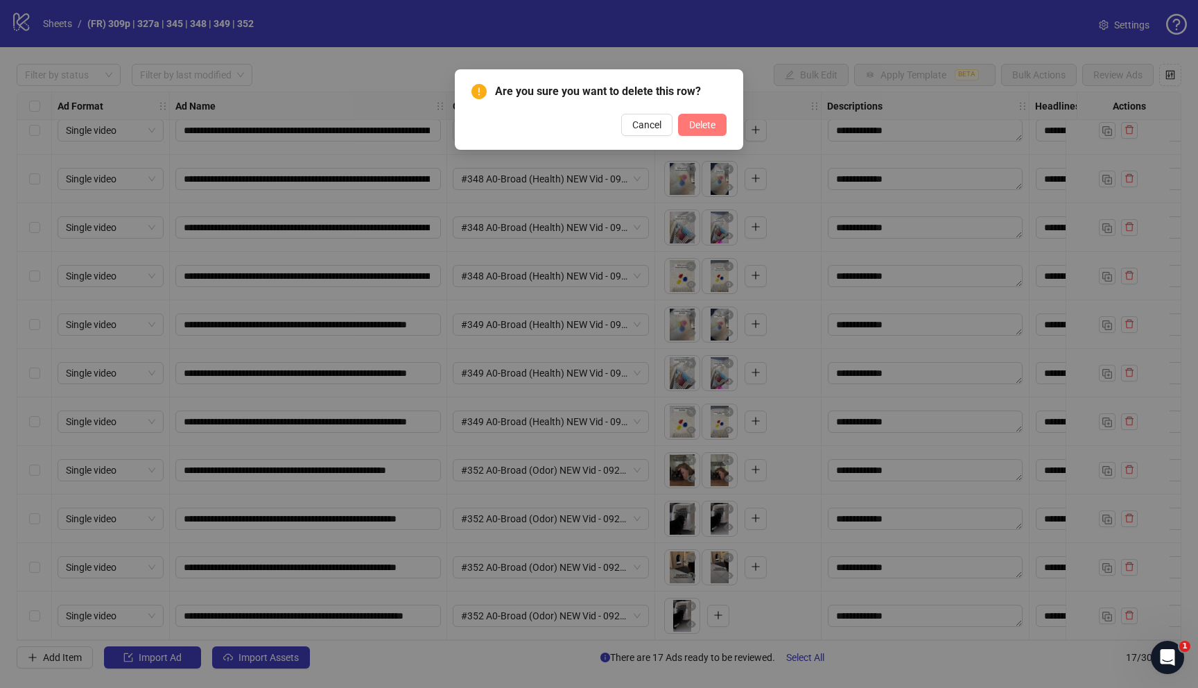
click at [706, 127] on span "Delete" at bounding box center [702, 124] width 26 height 11
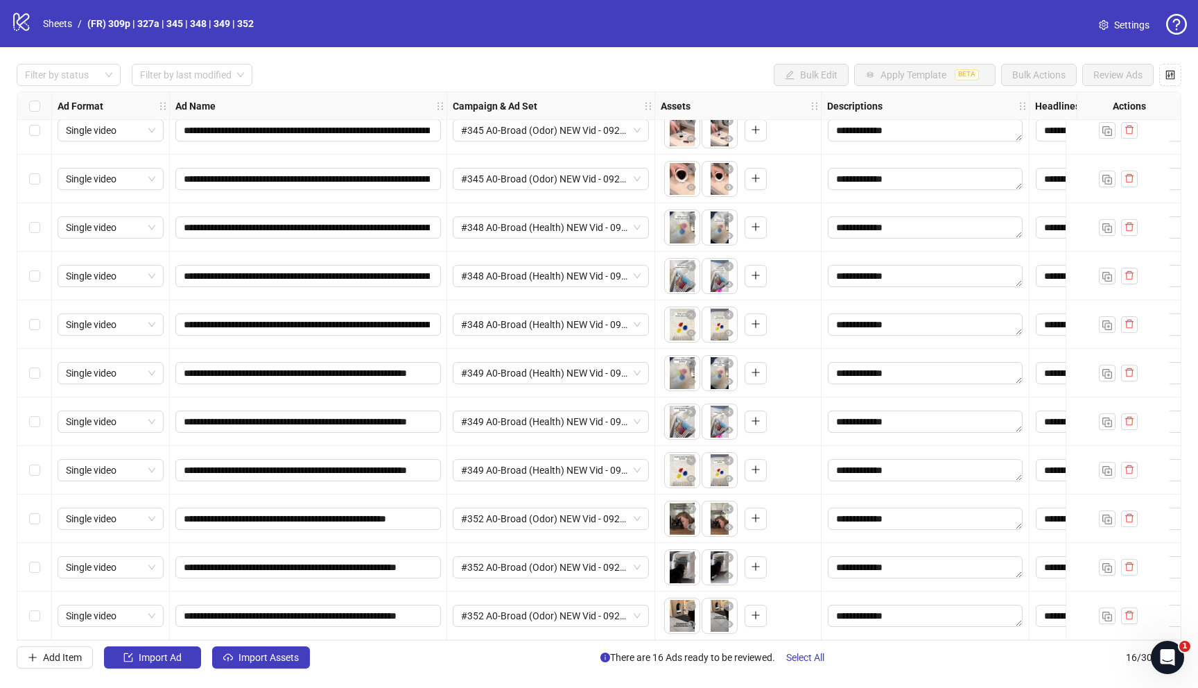
scroll to position [0, 0]
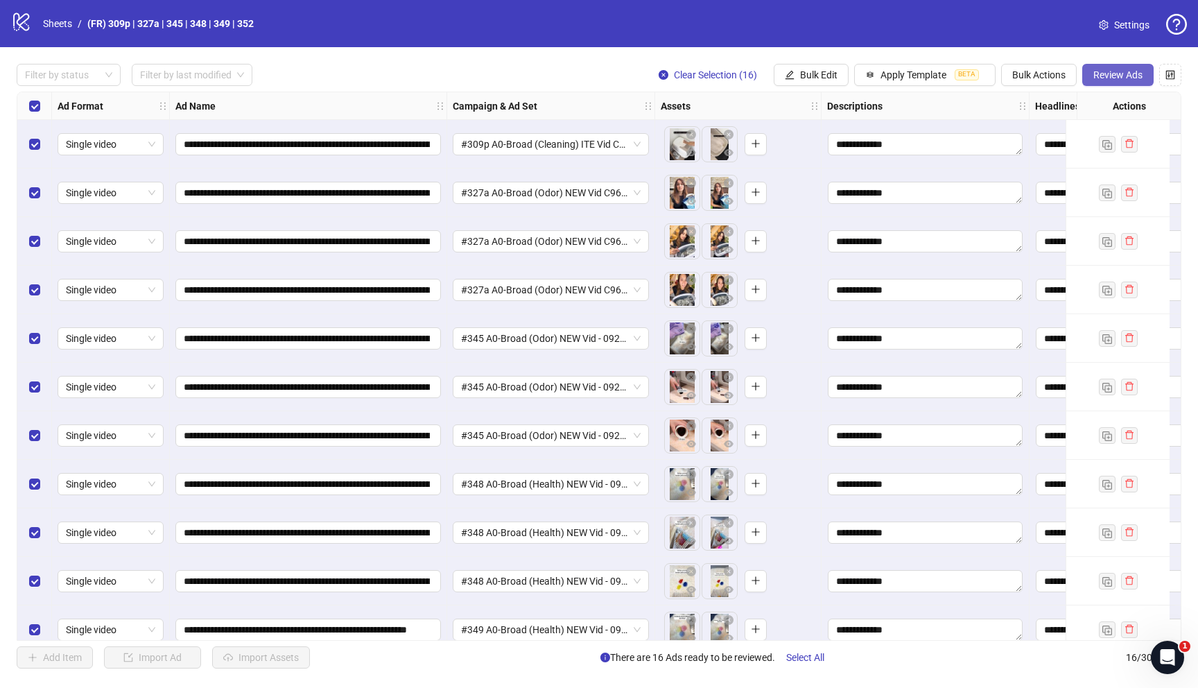
click at [1112, 81] on button "Review Ads" at bounding box center [1117, 75] width 71 height 22
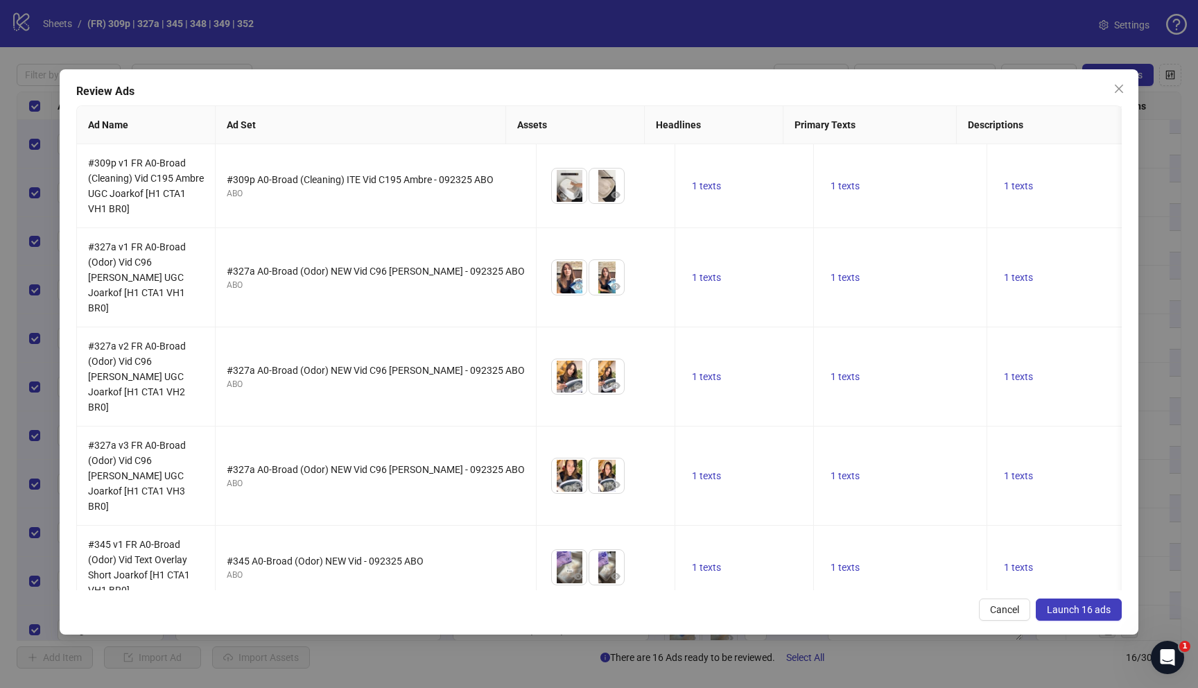
click at [1063, 609] on span "Launch 16 ads" at bounding box center [1079, 609] width 64 height 11
